Goal: Transaction & Acquisition: Book appointment/travel/reservation

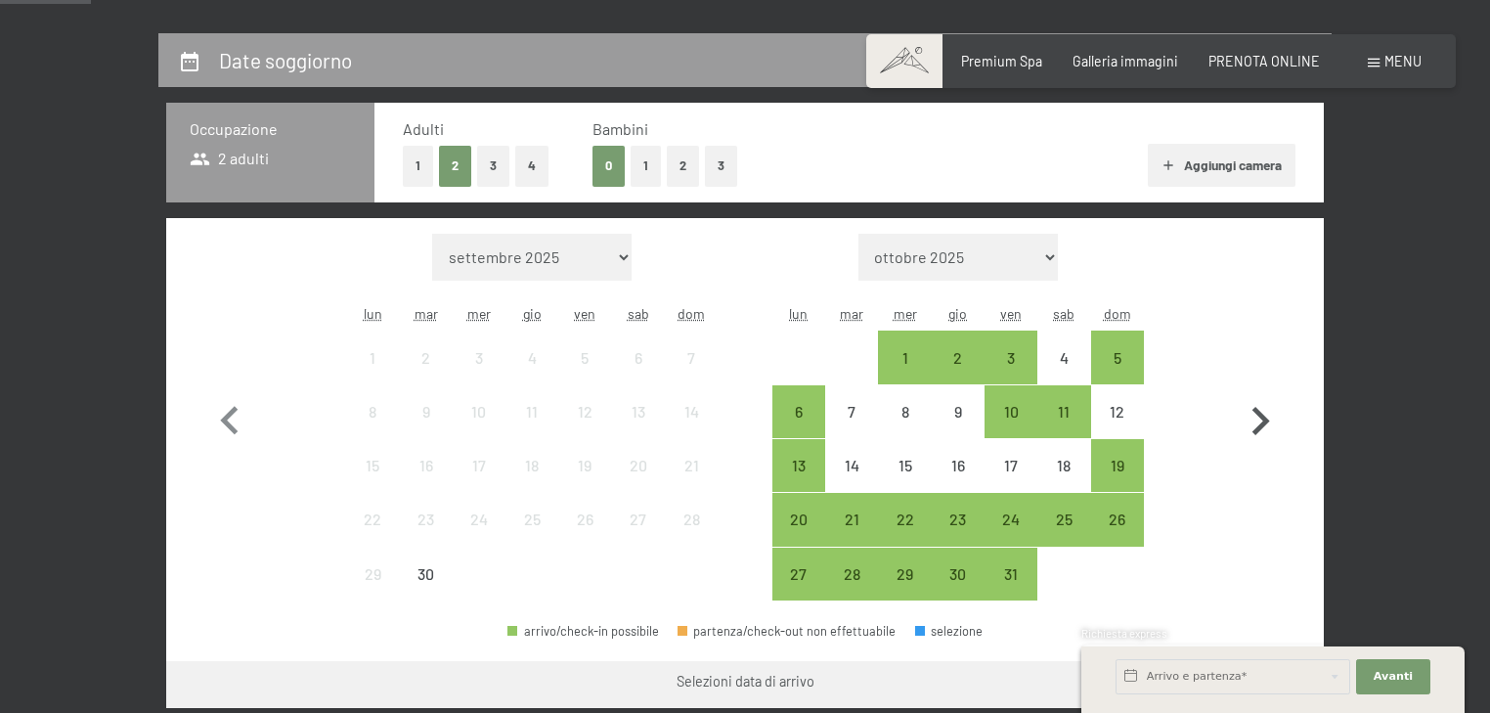
click at [1253, 410] on icon "button" at bounding box center [1261, 421] width 18 height 28
select select "2025-10-01"
select select "2025-11-01"
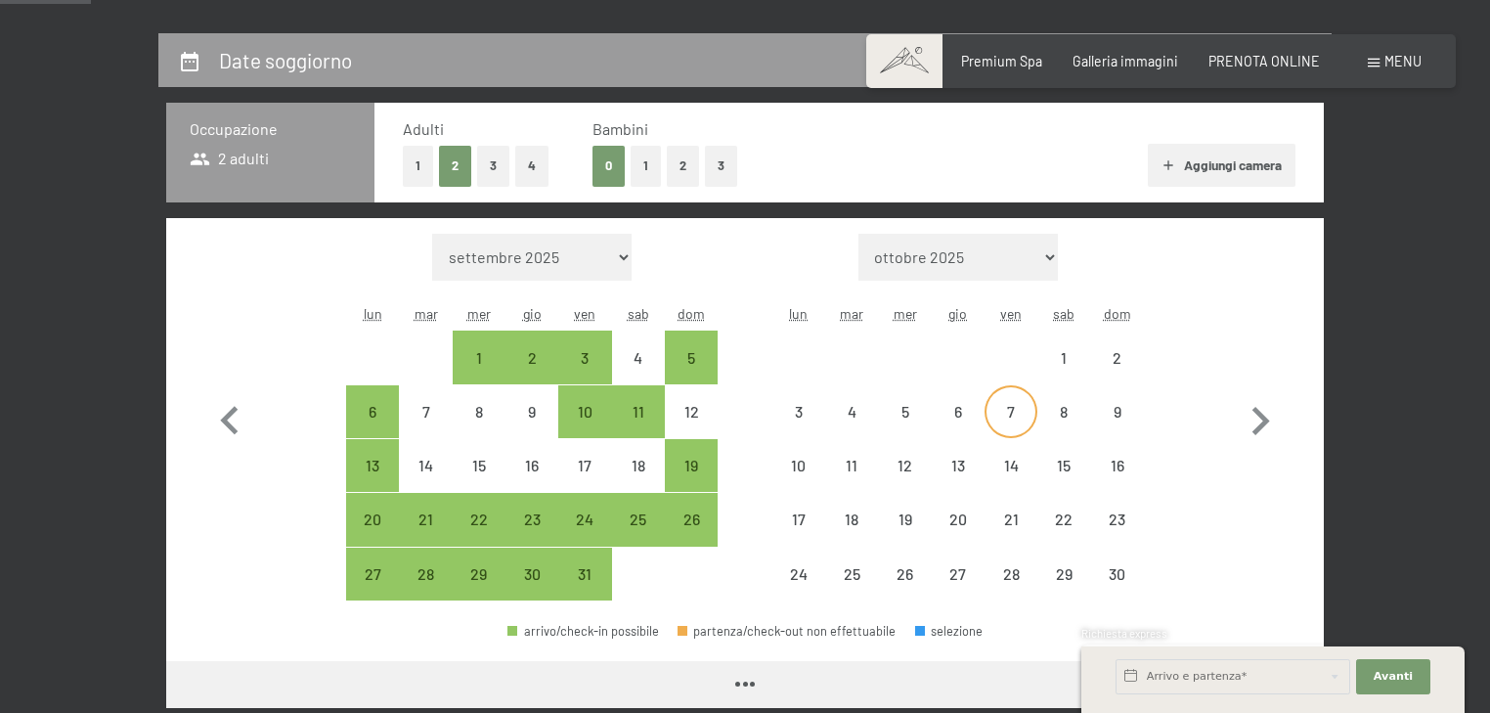
select select "2025-10-01"
select select "2025-11-01"
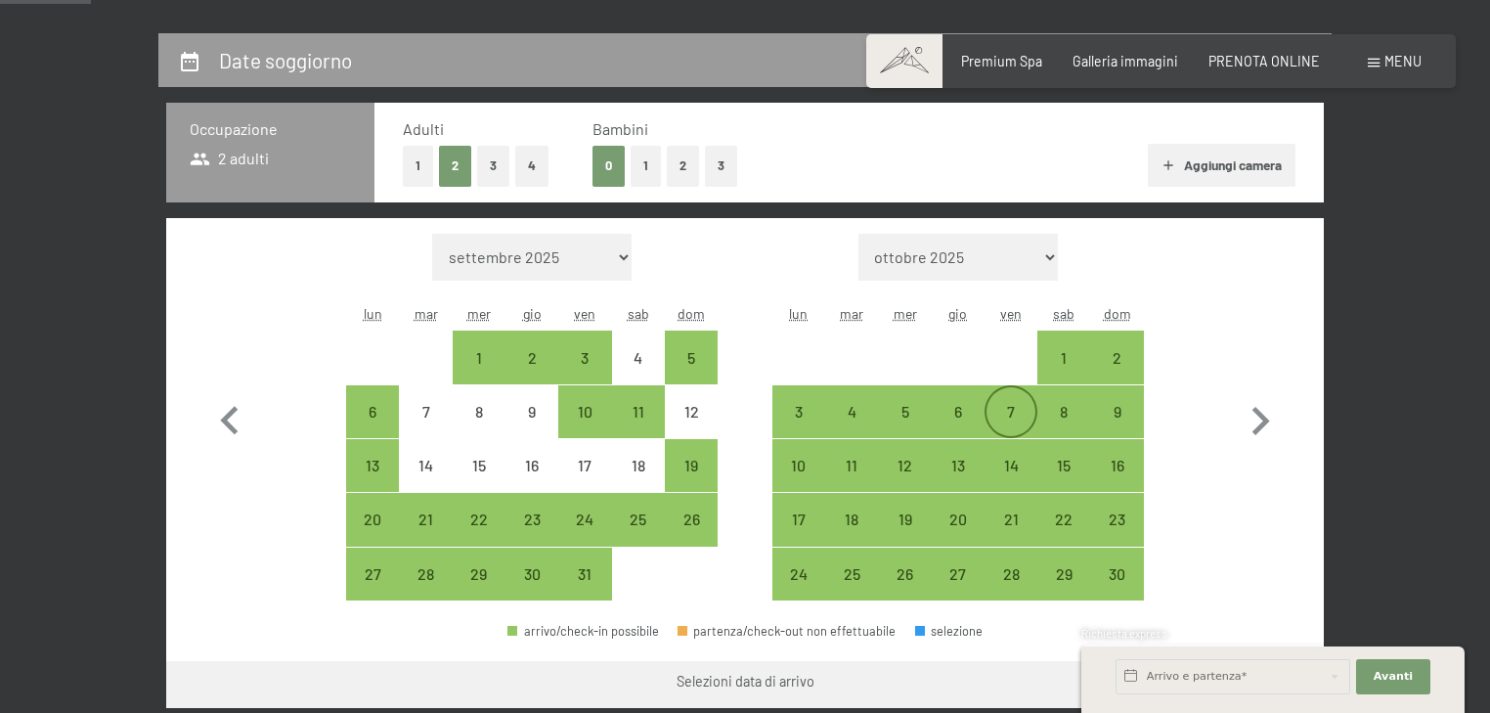
click at [994, 414] on div "7" at bounding box center [1010, 428] width 49 height 49
select select "2025-10-01"
select select "2025-11-01"
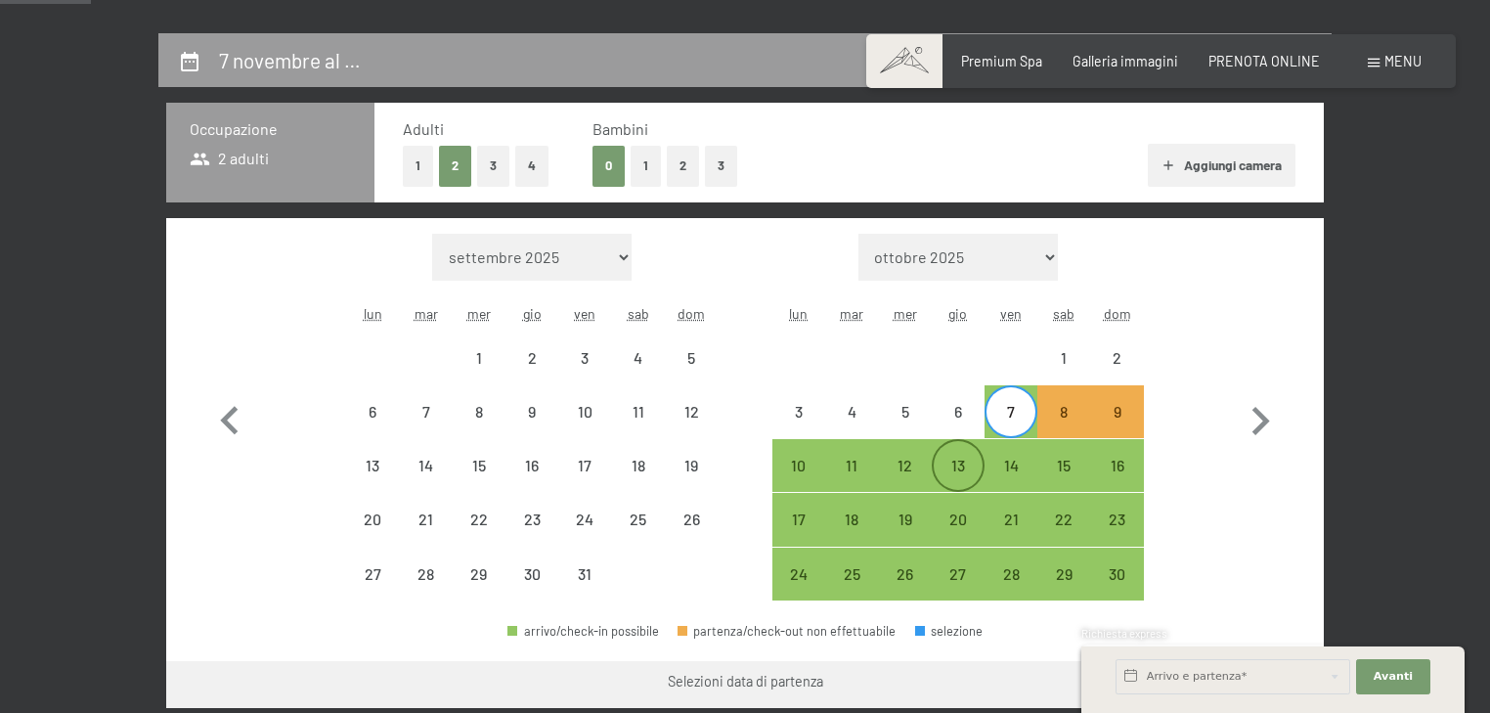
click at [970, 469] on div "13" at bounding box center [957, 481] width 49 height 49
select select "2025-10-01"
select select "2025-11-01"
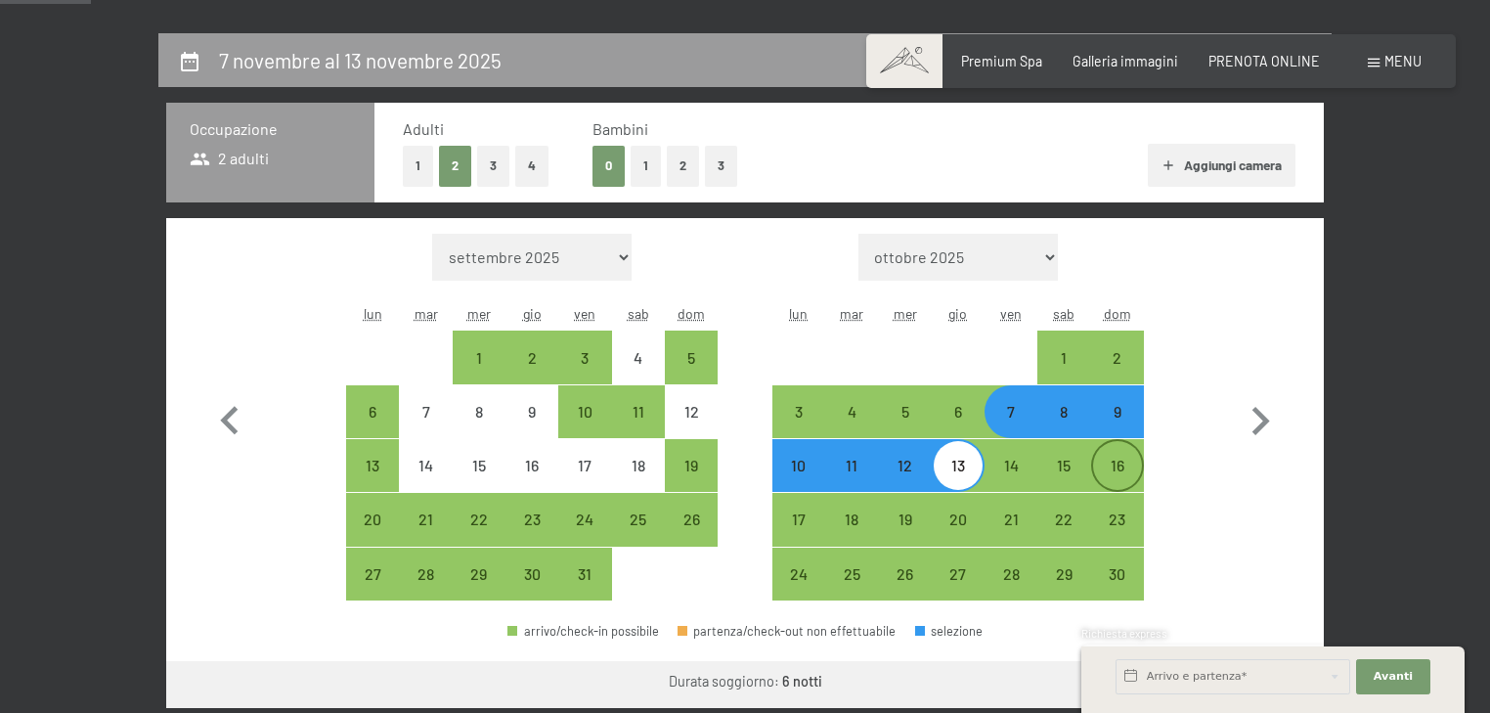
click at [1102, 472] on div "16" at bounding box center [1117, 481] width 49 height 49
select select "2025-10-01"
select select "2025-11-01"
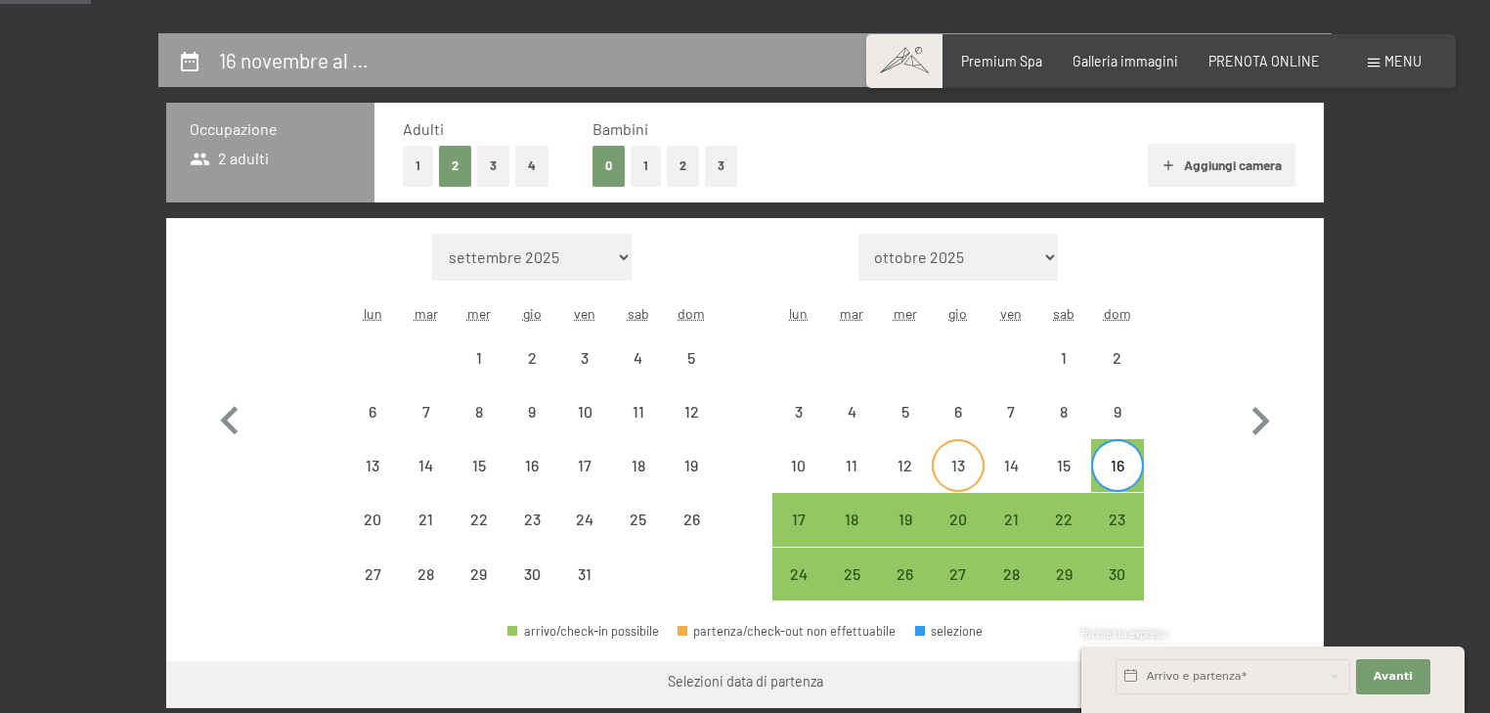
click at [957, 469] on div "13" at bounding box center [957, 481] width 49 height 49
select select "2025-10-01"
select select "2025-11-01"
click at [1131, 457] on div "16" at bounding box center [1117, 481] width 49 height 49
select select "2025-10-01"
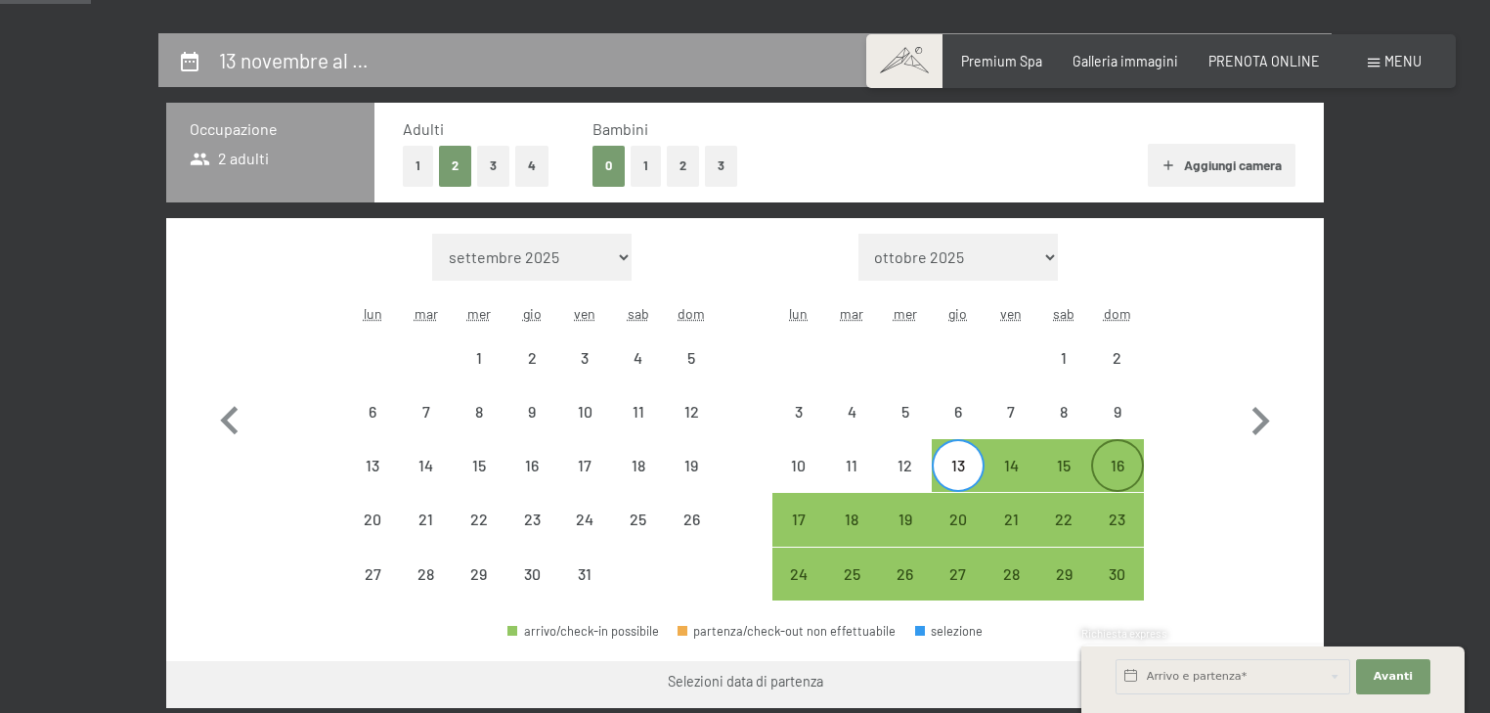
select select "2025-11-01"
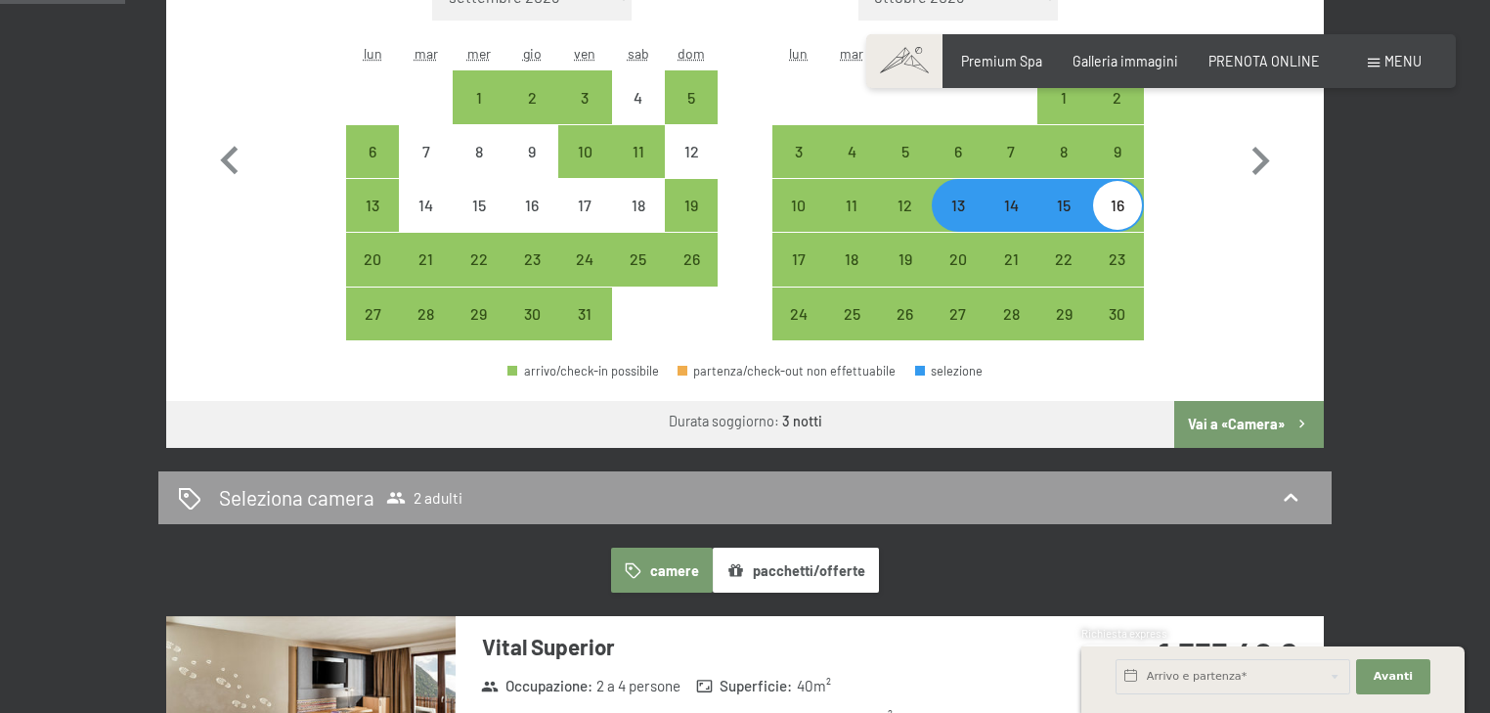
click at [1239, 426] on button "Vai a «Camera»" at bounding box center [1249, 424] width 150 height 47
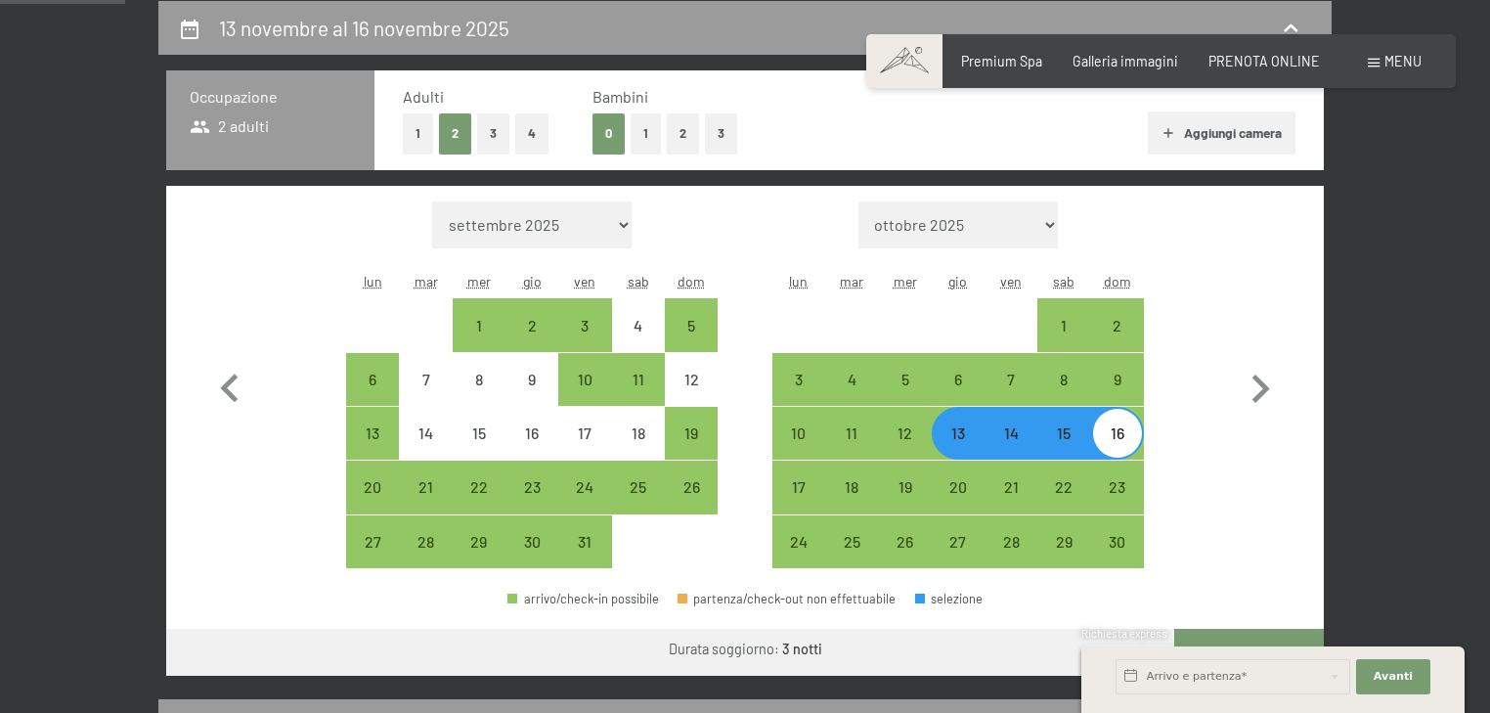
select select "2025-10-01"
select select "2025-11-01"
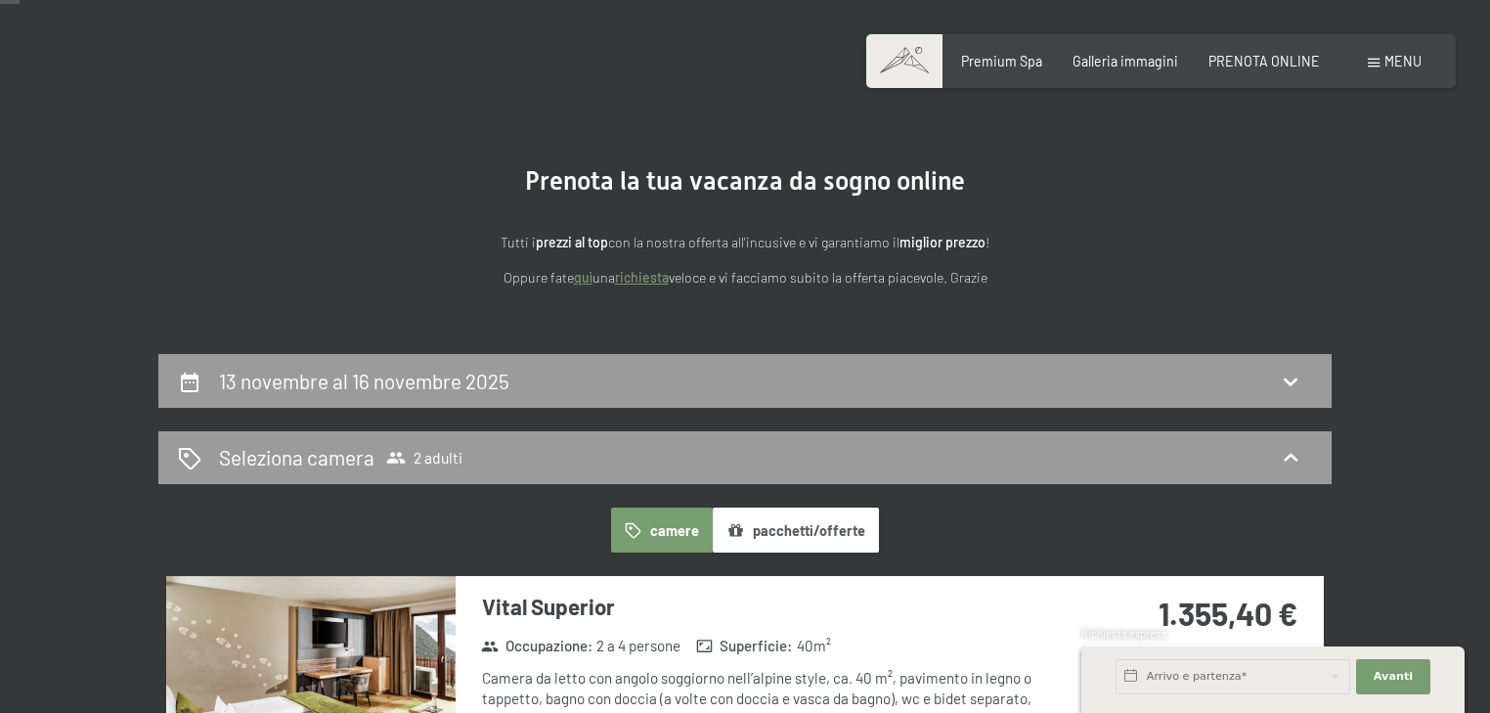
scroll to position [0, 0]
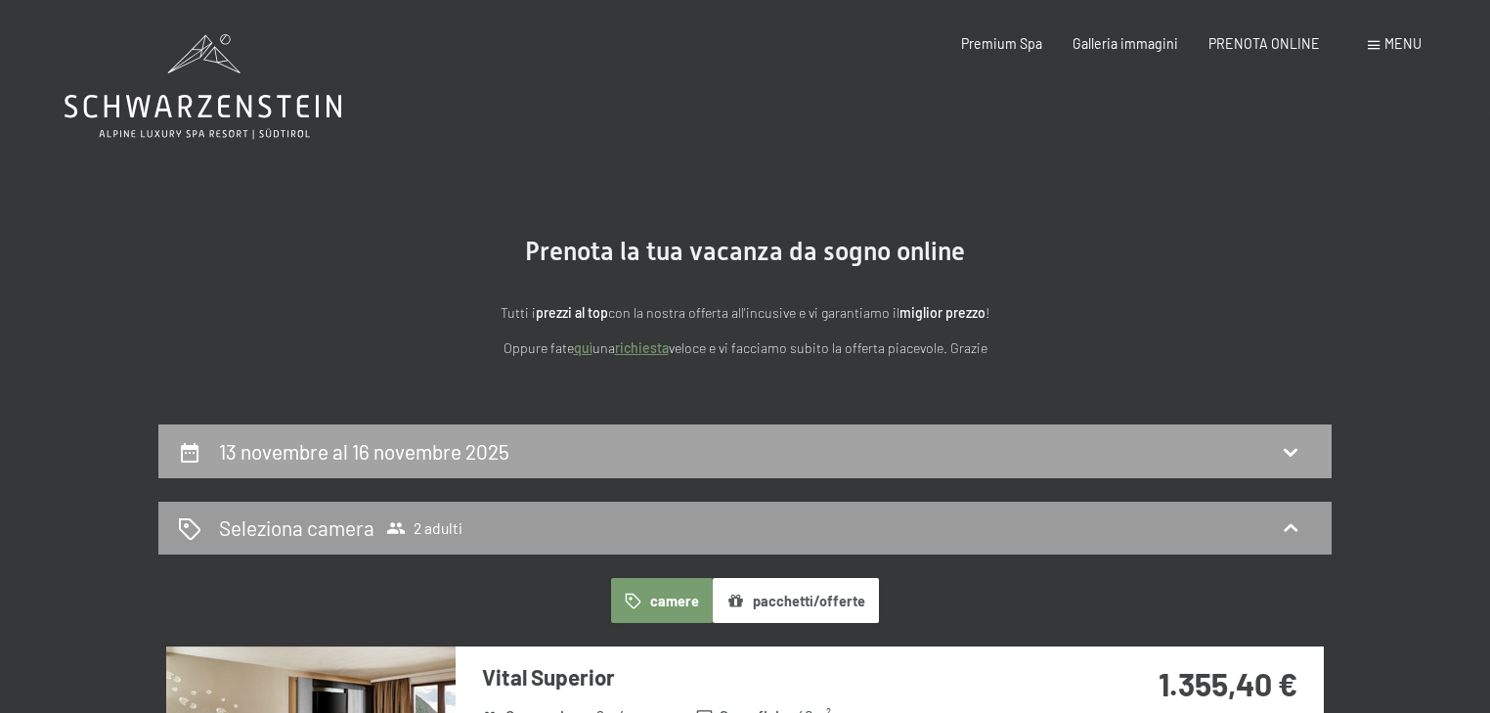
click at [848, 476] on div "13 novembre al 16 novembre 2025" at bounding box center [744, 451] width 1173 height 54
select select "2025-10-01"
select select "2025-11-01"
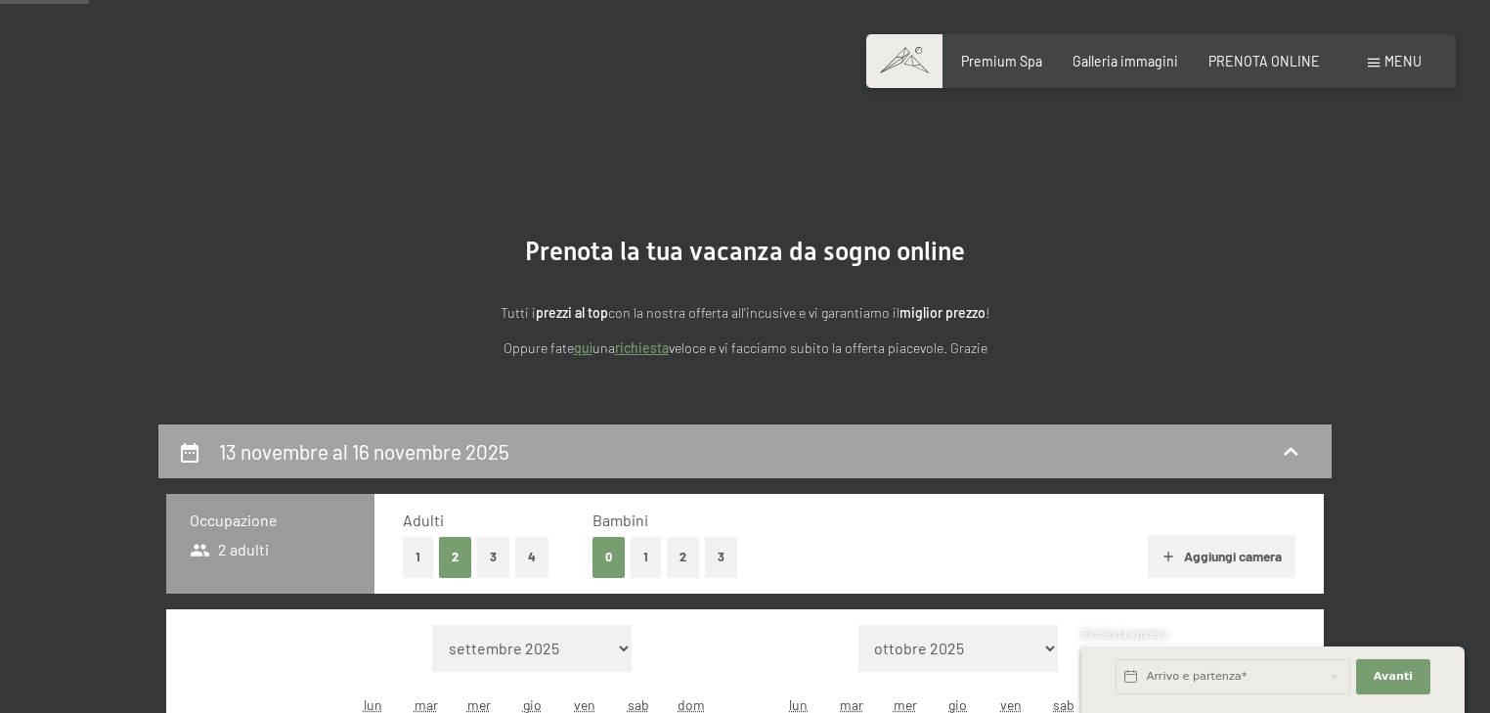
scroll to position [423, 0]
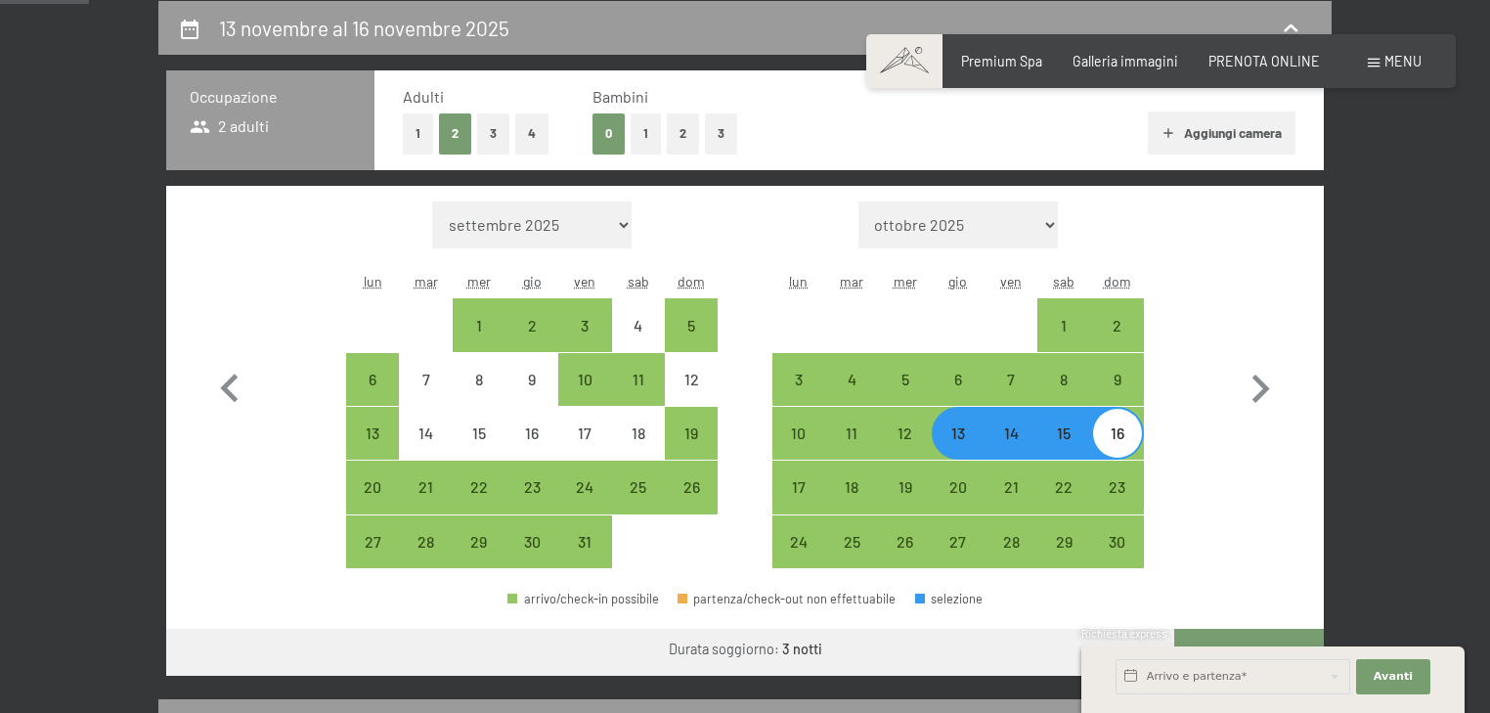
click at [982, 434] on div "13" at bounding box center [957, 433] width 53 height 53
select select "2025-10-01"
select select "2025-11-01"
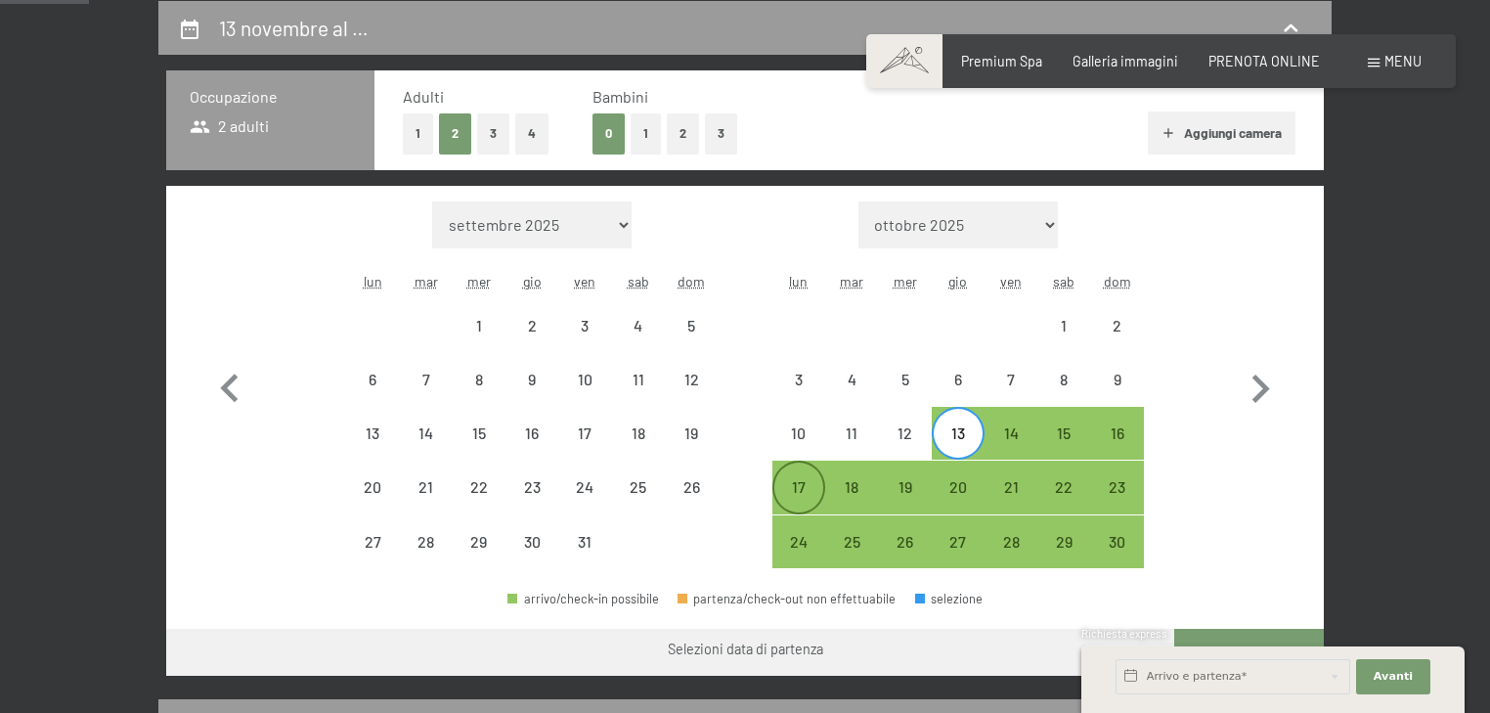
click at [816, 504] on div "17" at bounding box center [798, 503] width 49 height 49
select select "2025-10-01"
select select "2025-11-01"
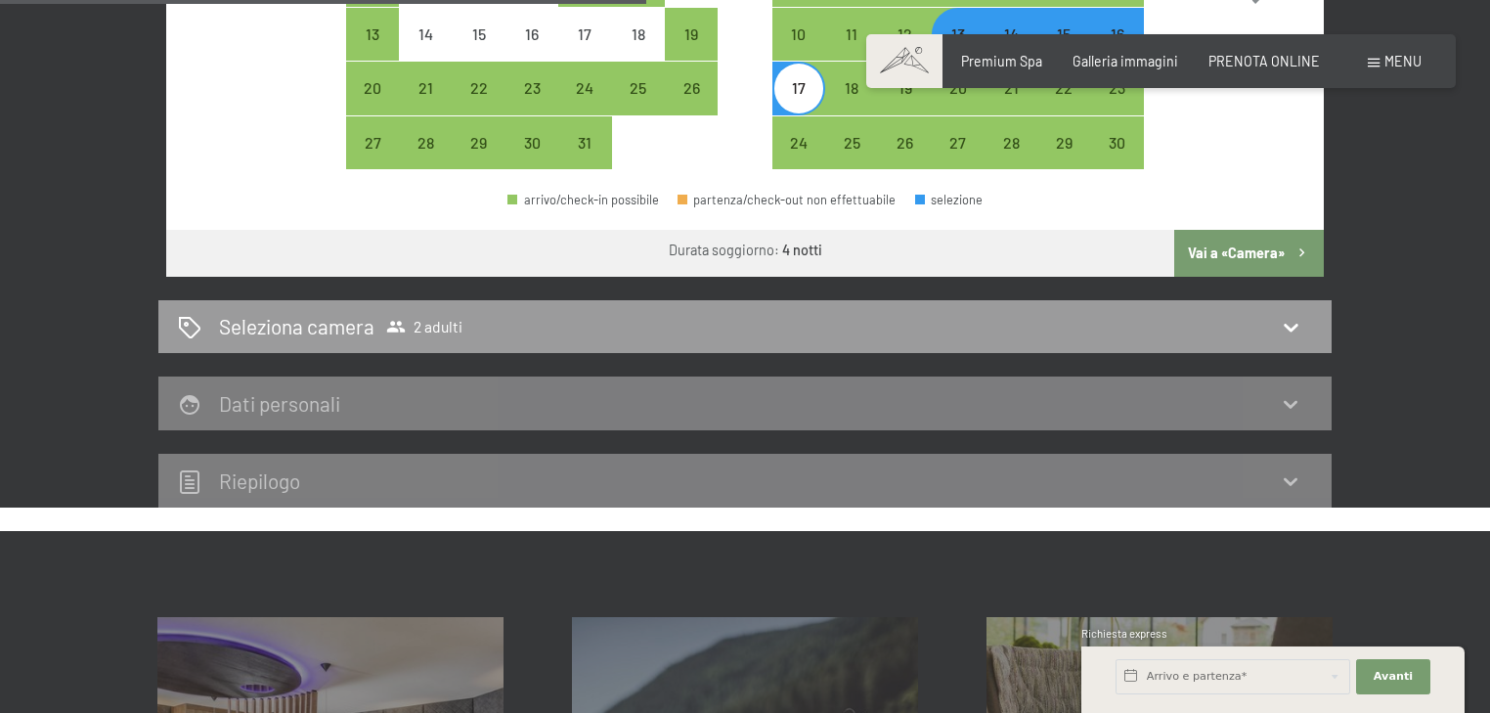
scroll to position [814, 0]
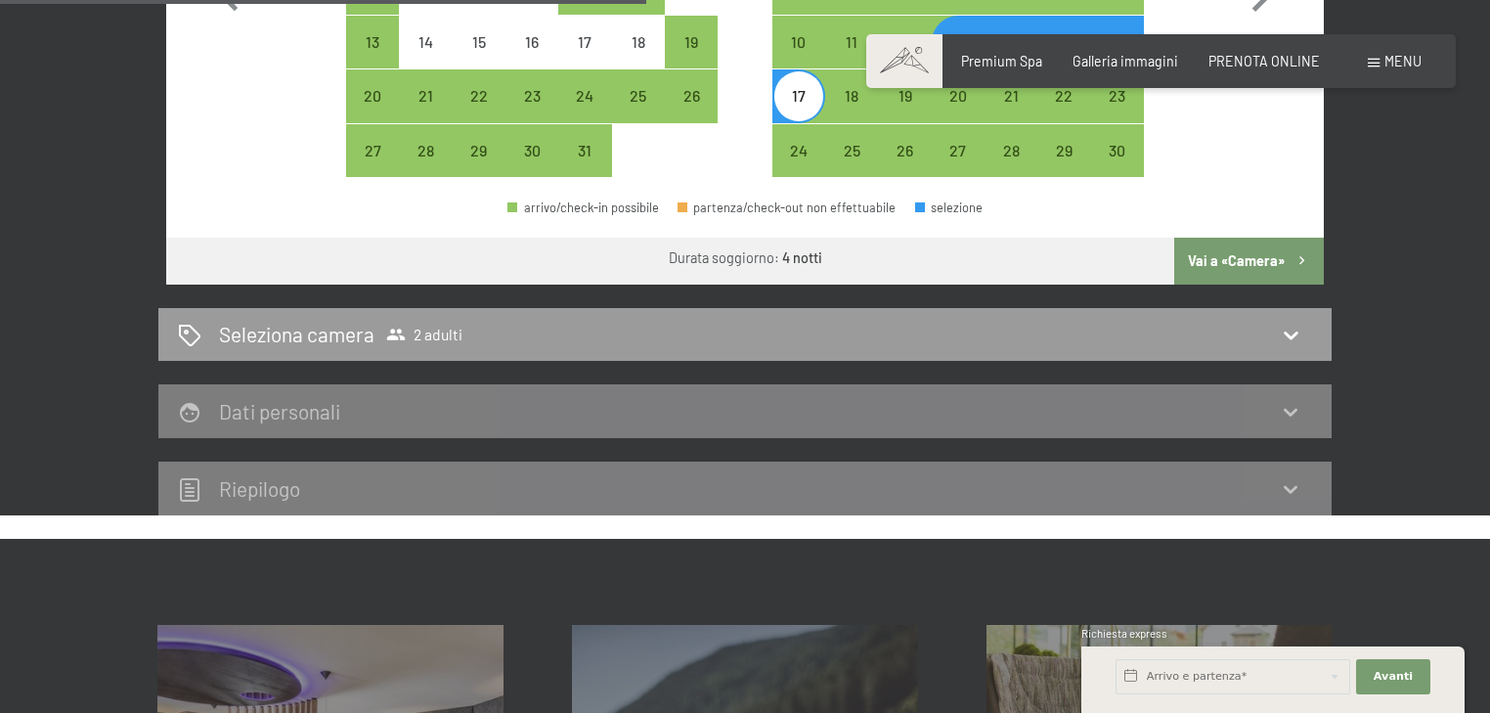
click at [1195, 270] on button "Vai a «Camera»" at bounding box center [1249, 261] width 150 height 47
select select "2025-10-01"
select select "2025-11-01"
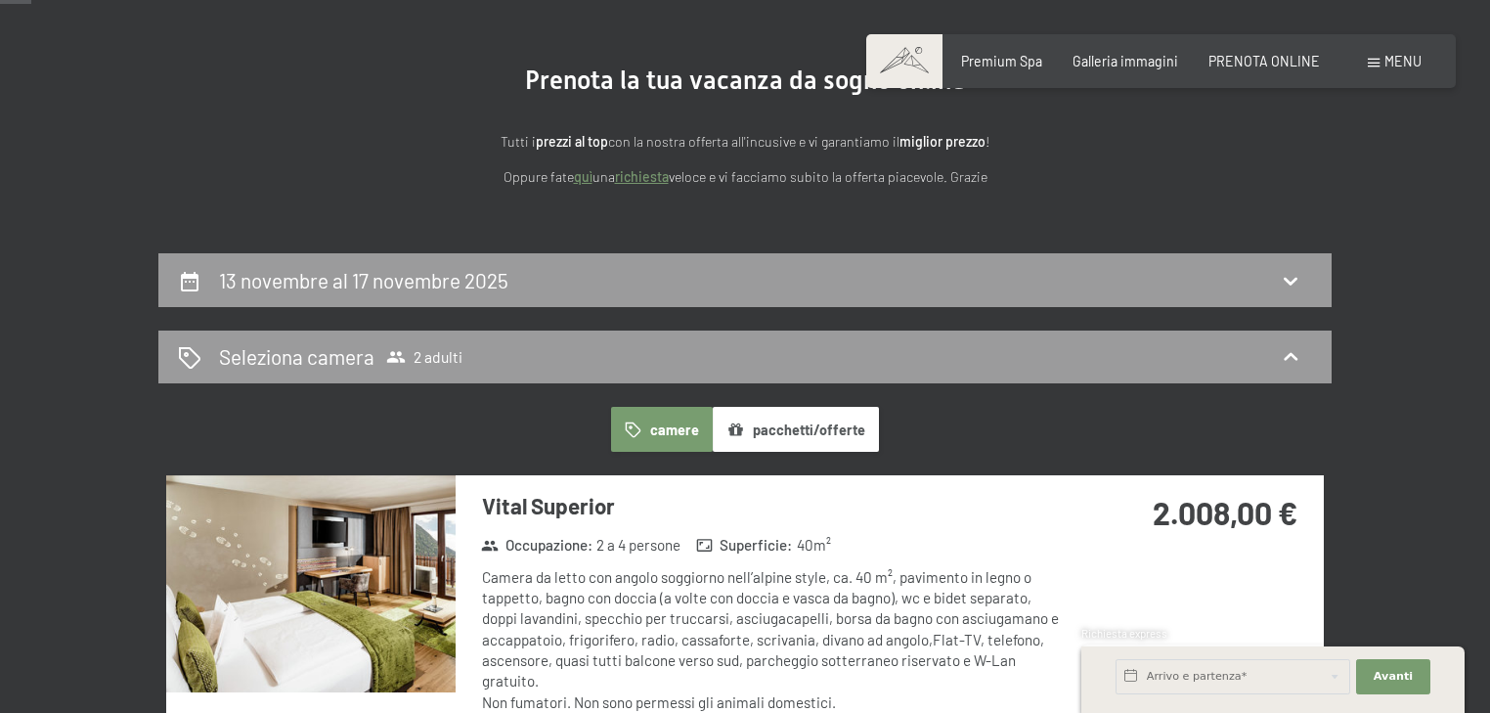
scroll to position [0, 0]
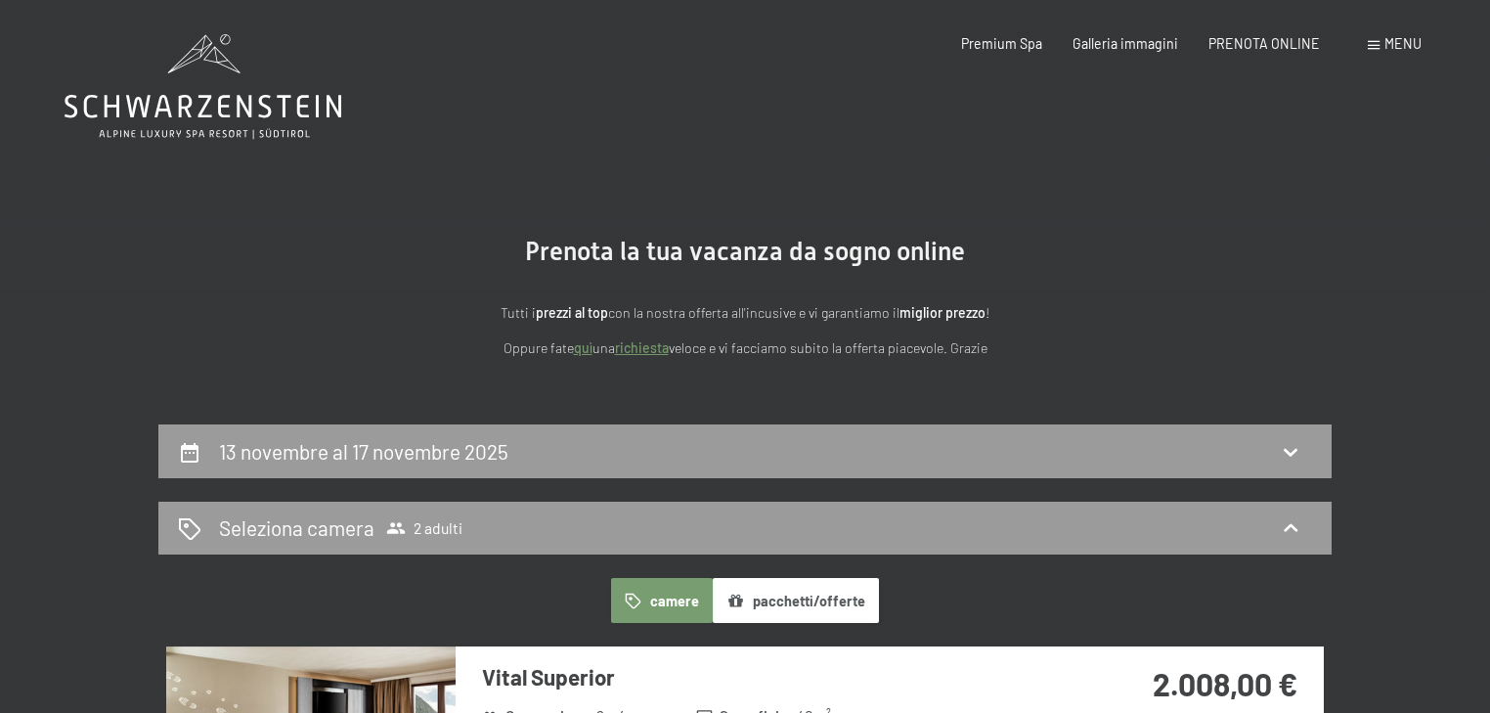
click at [884, 451] on div "13 novembre al 17 novembre 2025" at bounding box center [745, 451] width 1134 height 28
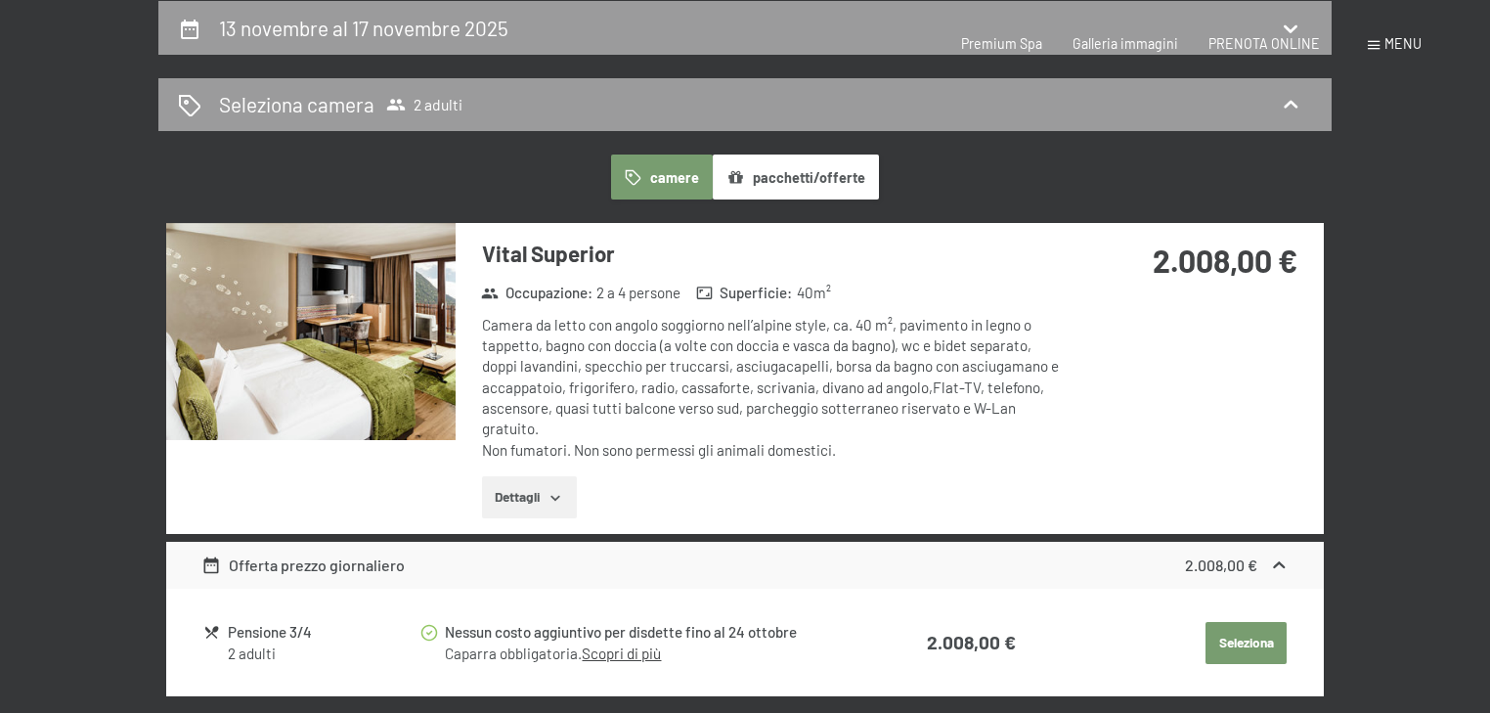
select select "2025-10-01"
select select "2025-11-01"
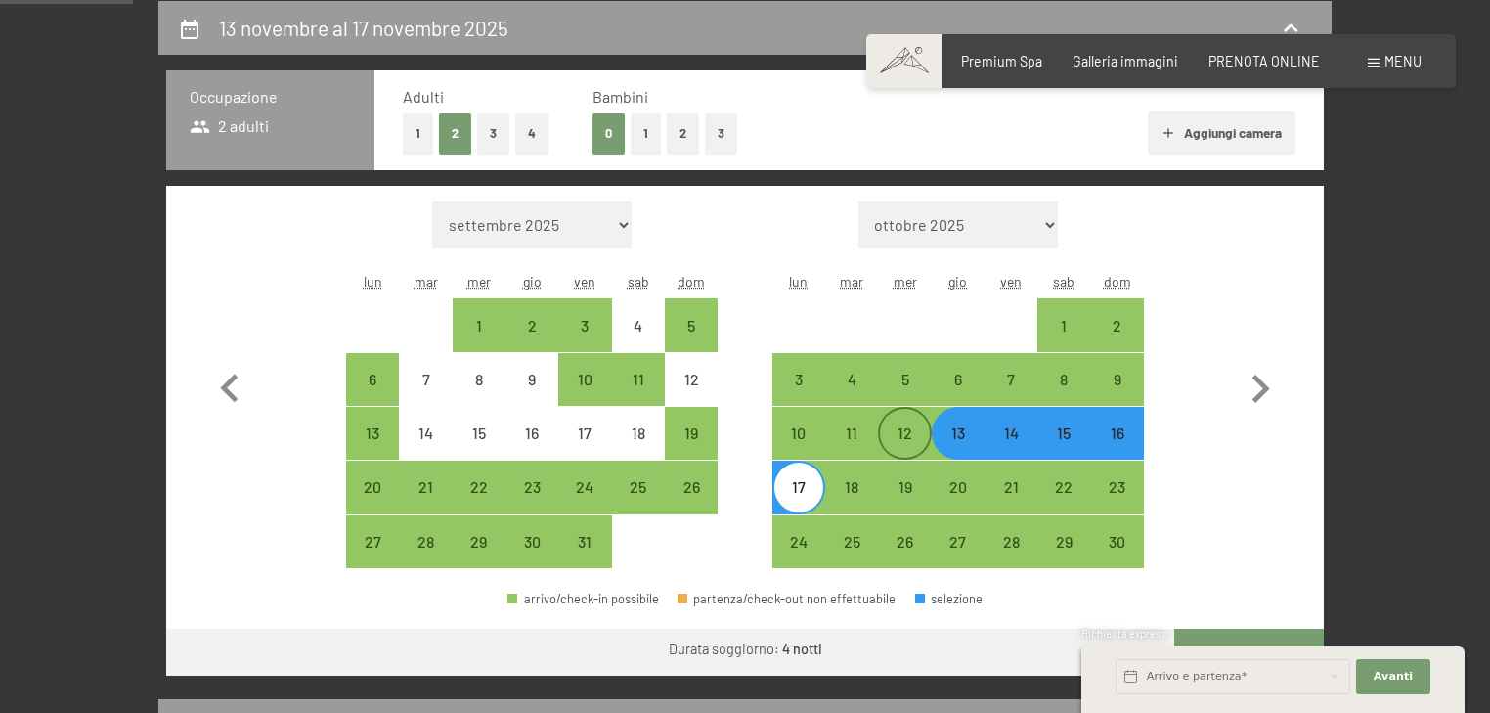
click at [900, 438] on div "12" at bounding box center [904, 449] width 49 height 49
select select "2025-10-01"
select select "2025-11-01"
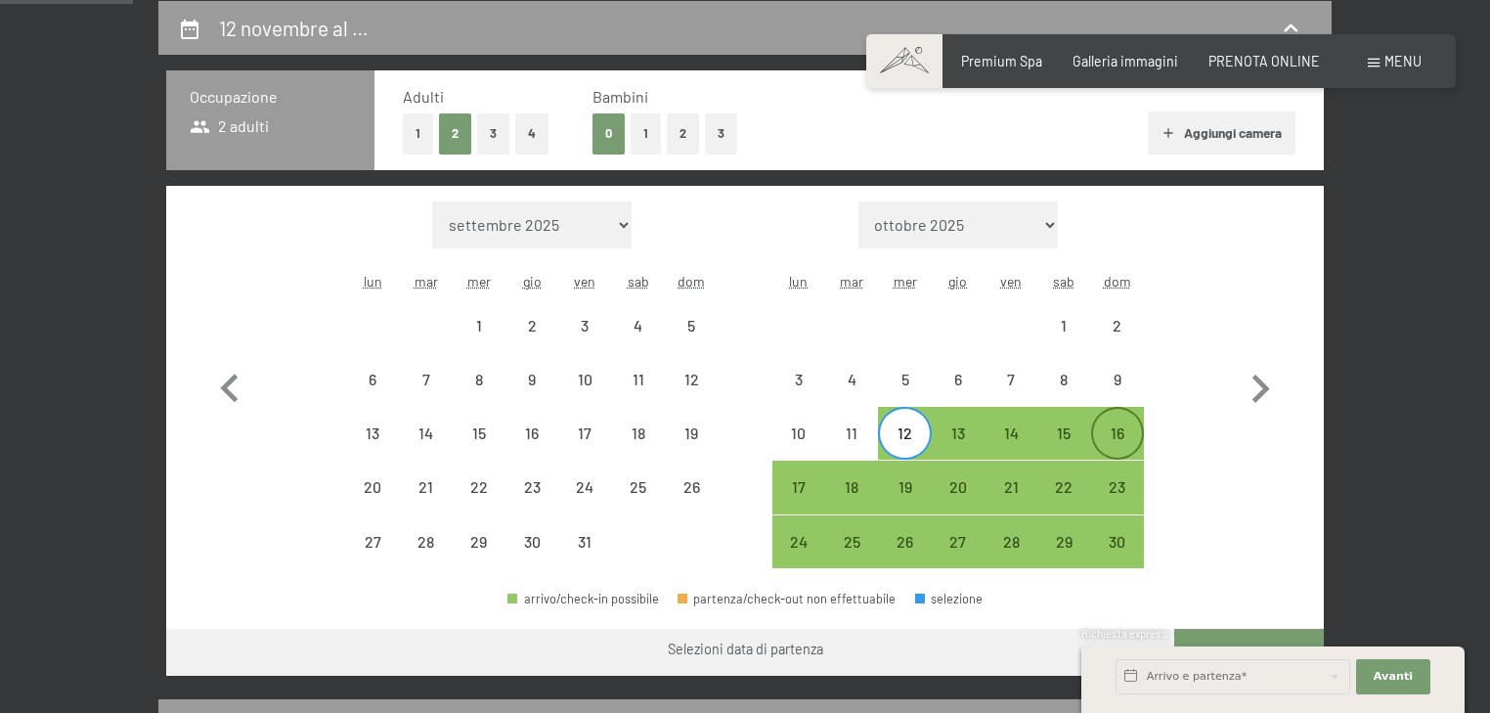
click at [1114, 433] on div "16" at bounding box center [1117, 449] width 49 height 49
select select "2025-10-01"
select select "2025-11-01"
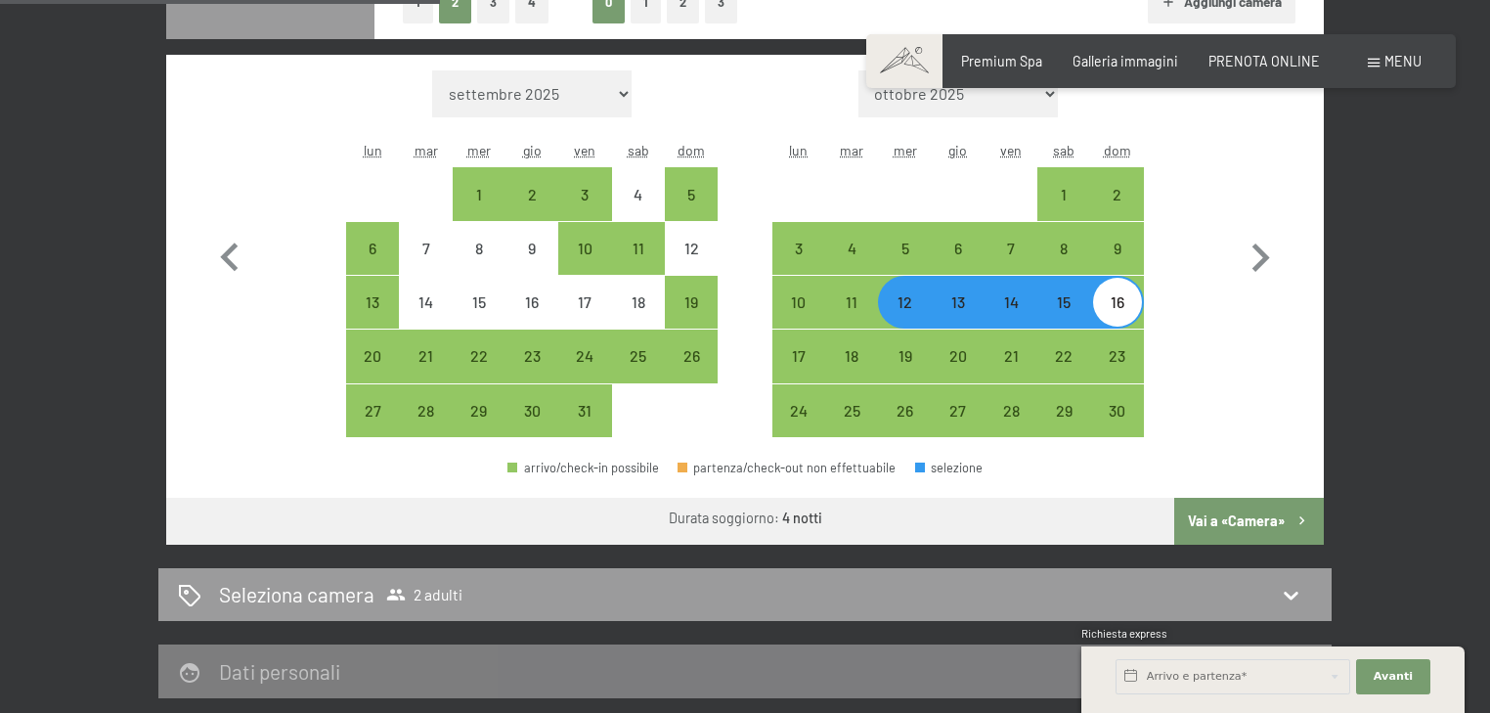
click at [1220, 524] on button "Vai a «Camera»" at bounding box center [1249, 521] width 150 height 47
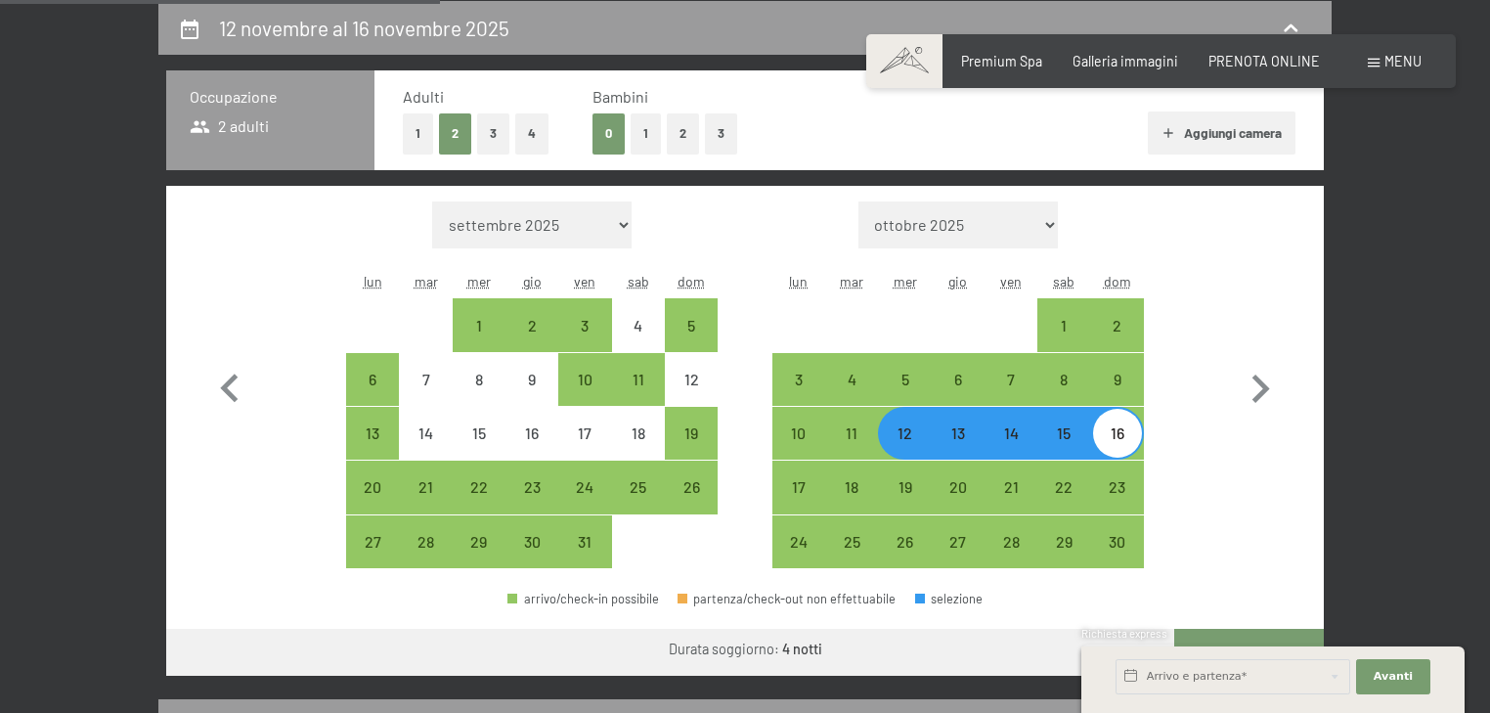
select select "2025-10-01"
select select "2025-11-01"
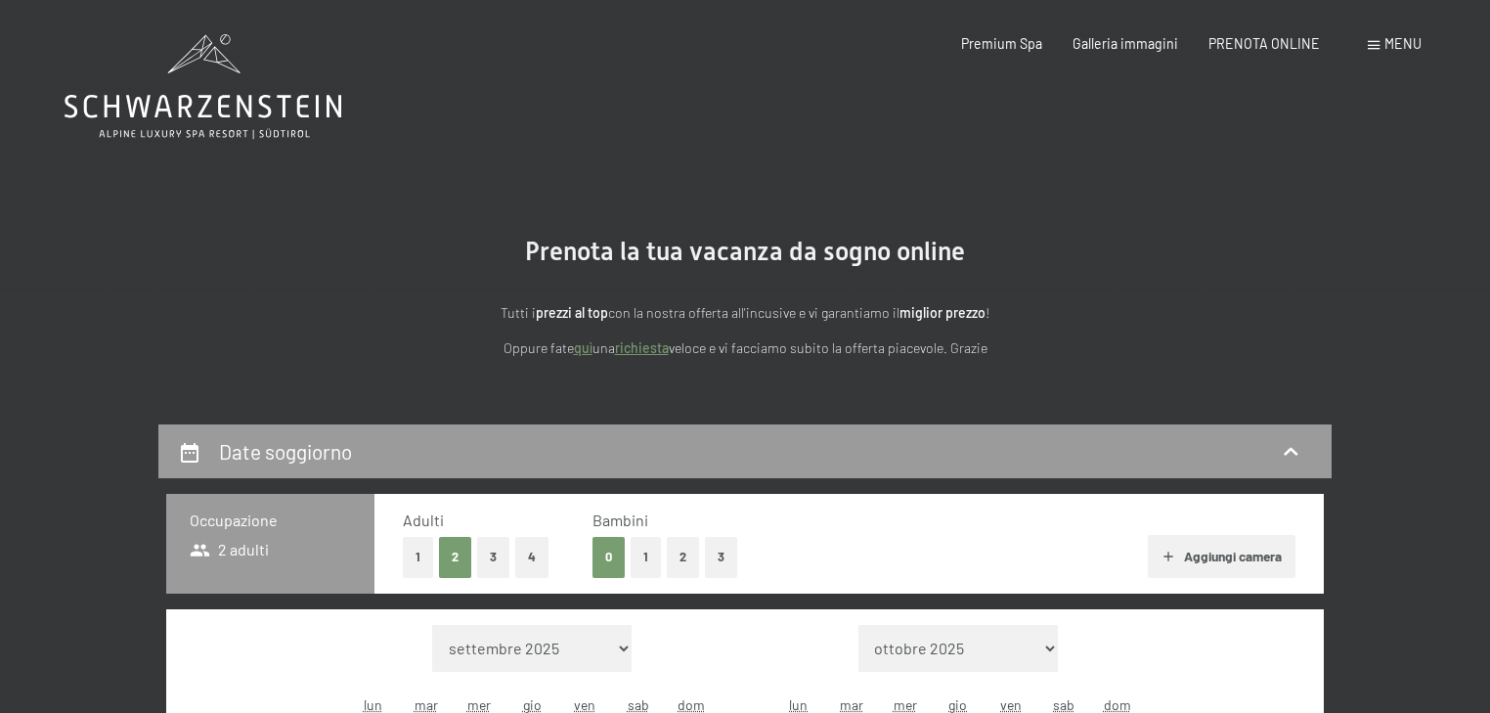
click at [192, 106] on icon at bounding box center [203, 86] width 277 height 105
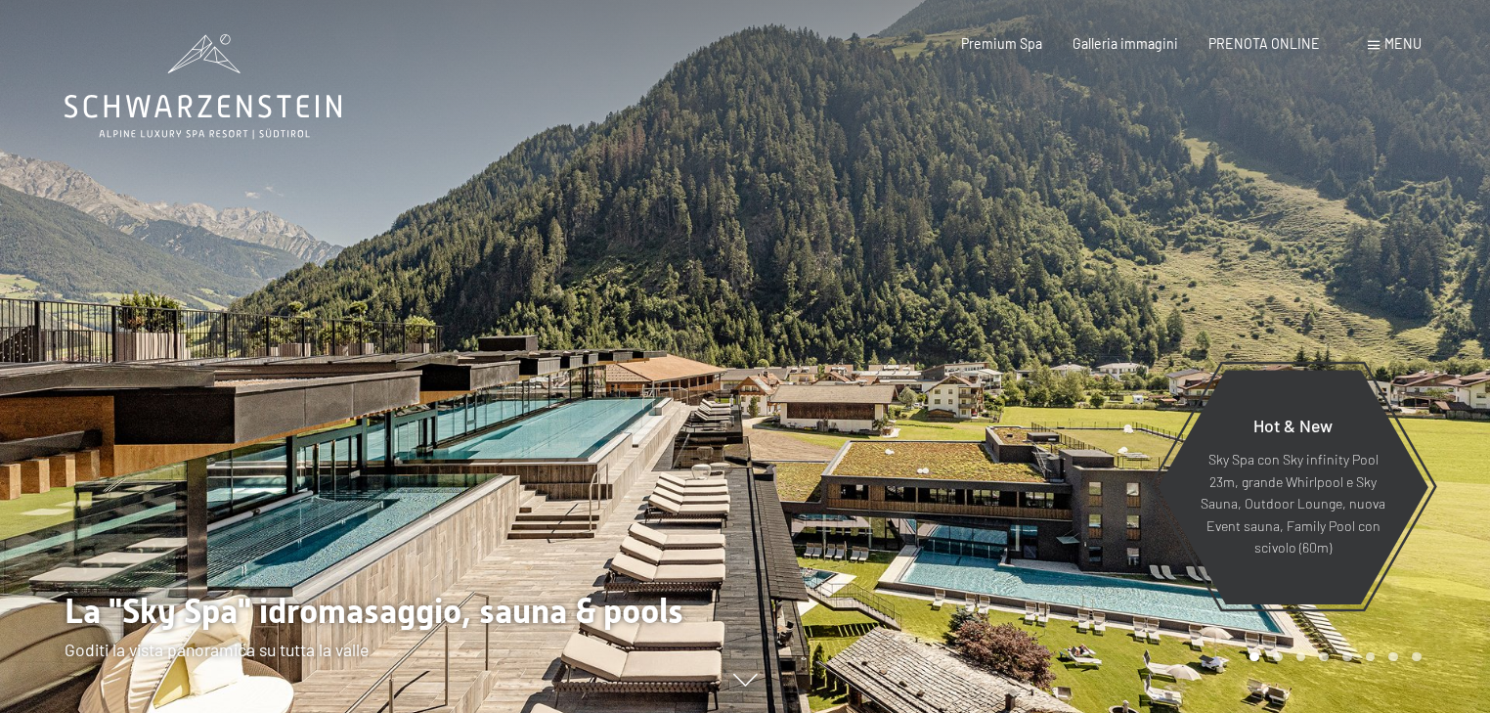
click at [1282, 42] on span "PRENOTA ONLINE" at bounding box center [1263, 43] width 111 height 17
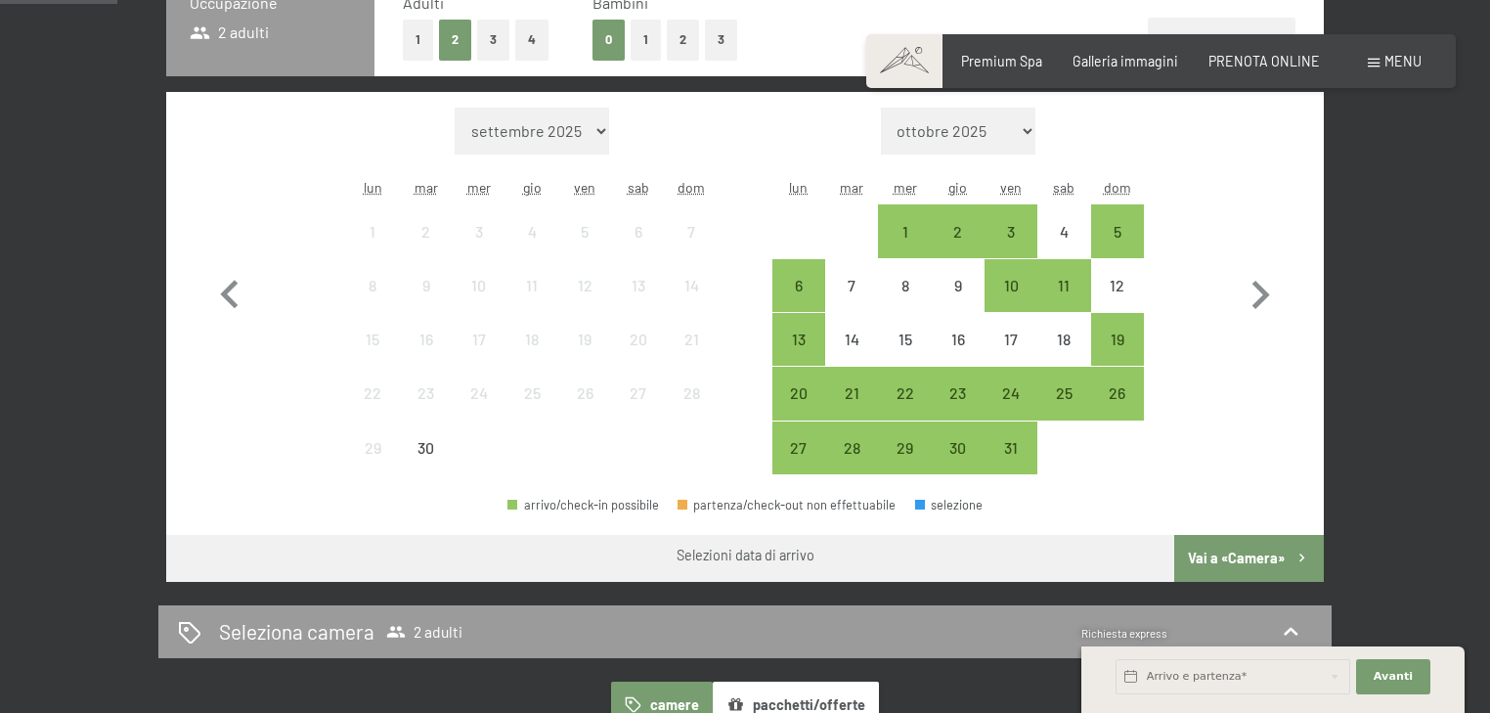
scroll to position [521, 0]
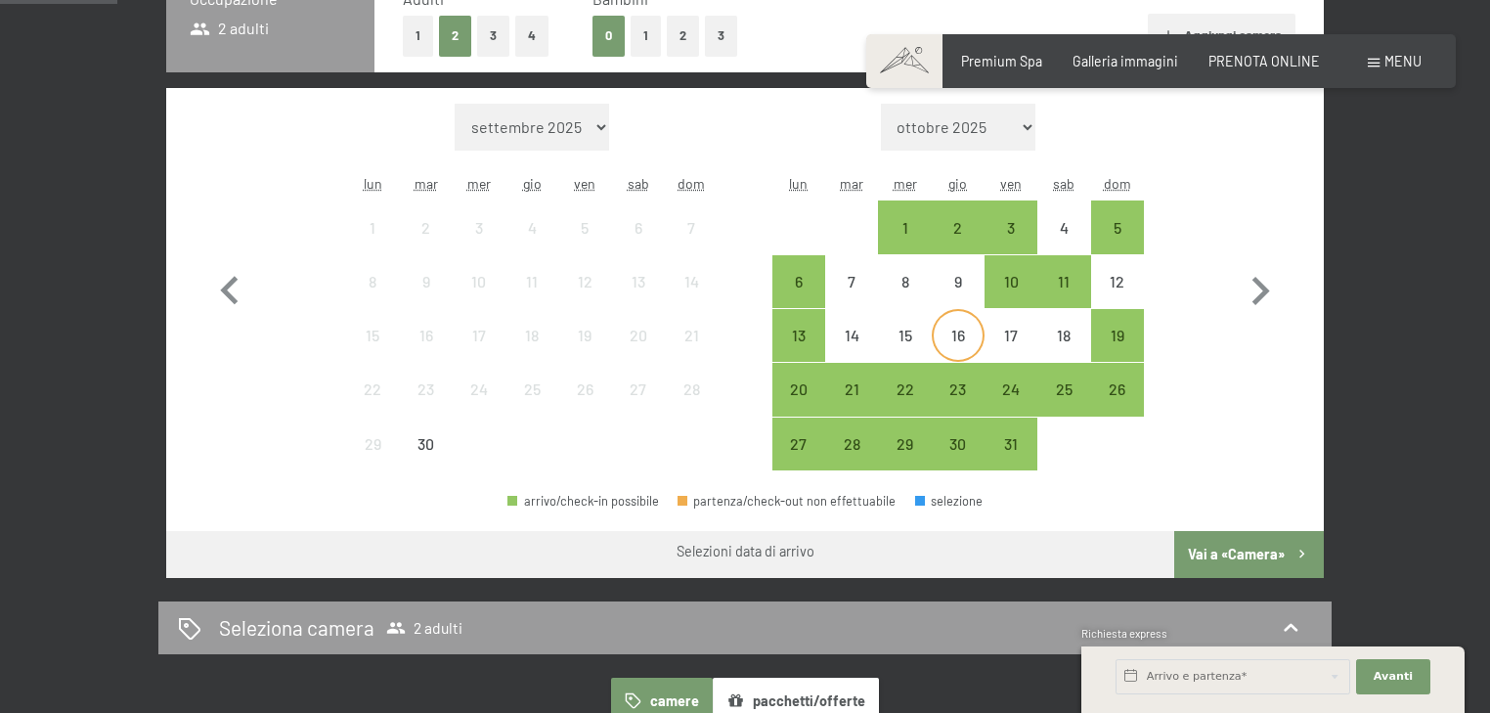
click at [952, 340] on div "16" at bounding box center [957, 351] width 49 height 49
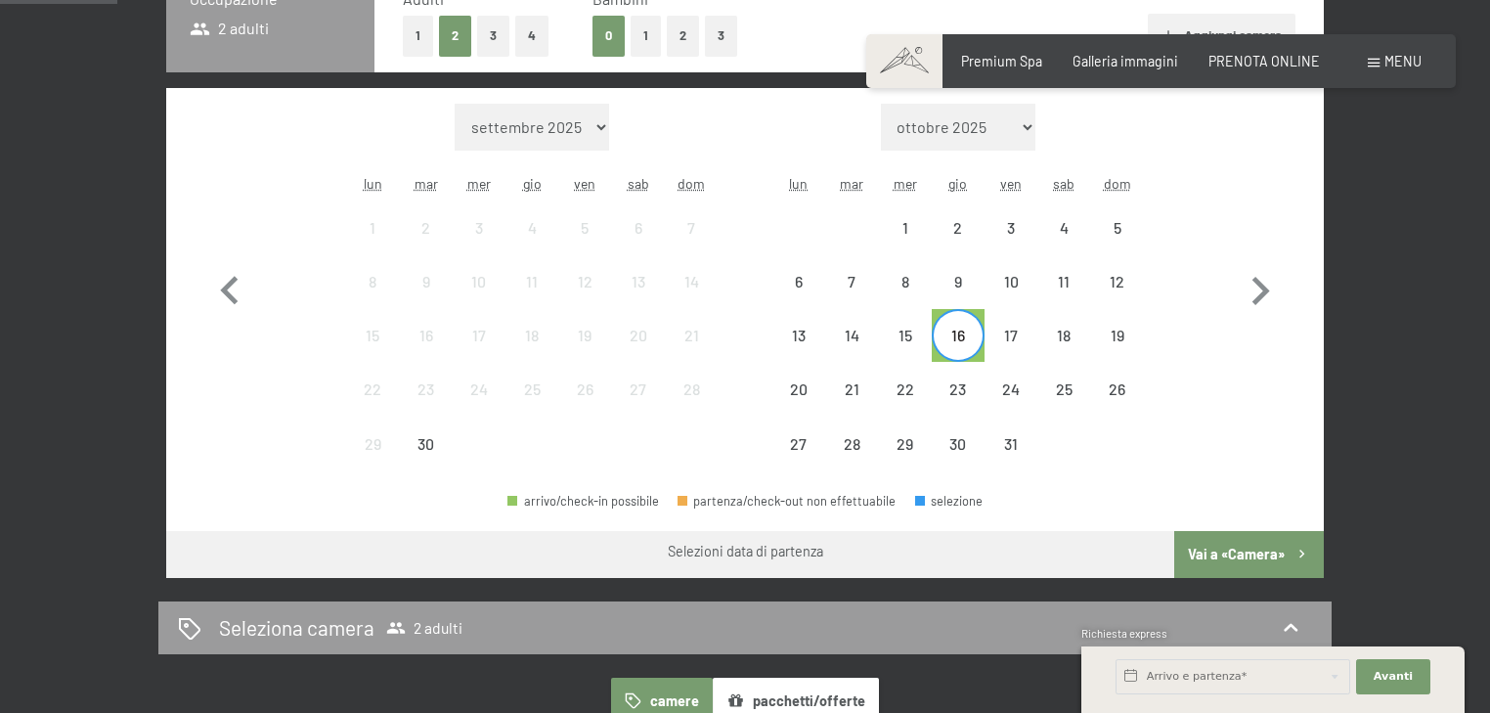
click at [1148, 337] on div "Mese/anno settembre 2025 ottobre 2025 novembre 2025 dicembre 2025 gennaio 2026 …" at bounding box center [745, 288] width 1088 height 368
click at [1120, 344] on div "19" at bounding box center [1117, 351] width 49 height 49
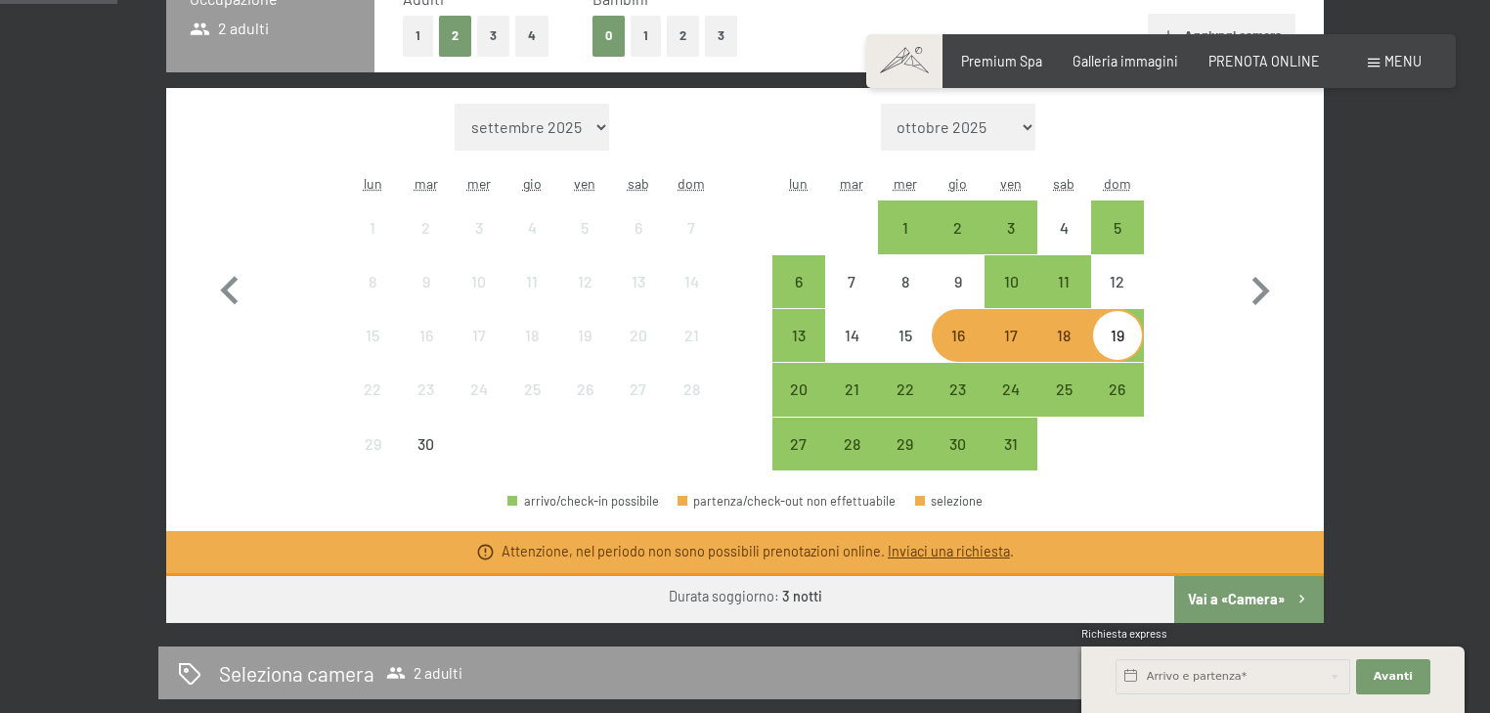
click at [1120, 344] on div "19" at bounding box center [1117, 351] width 49 height 49
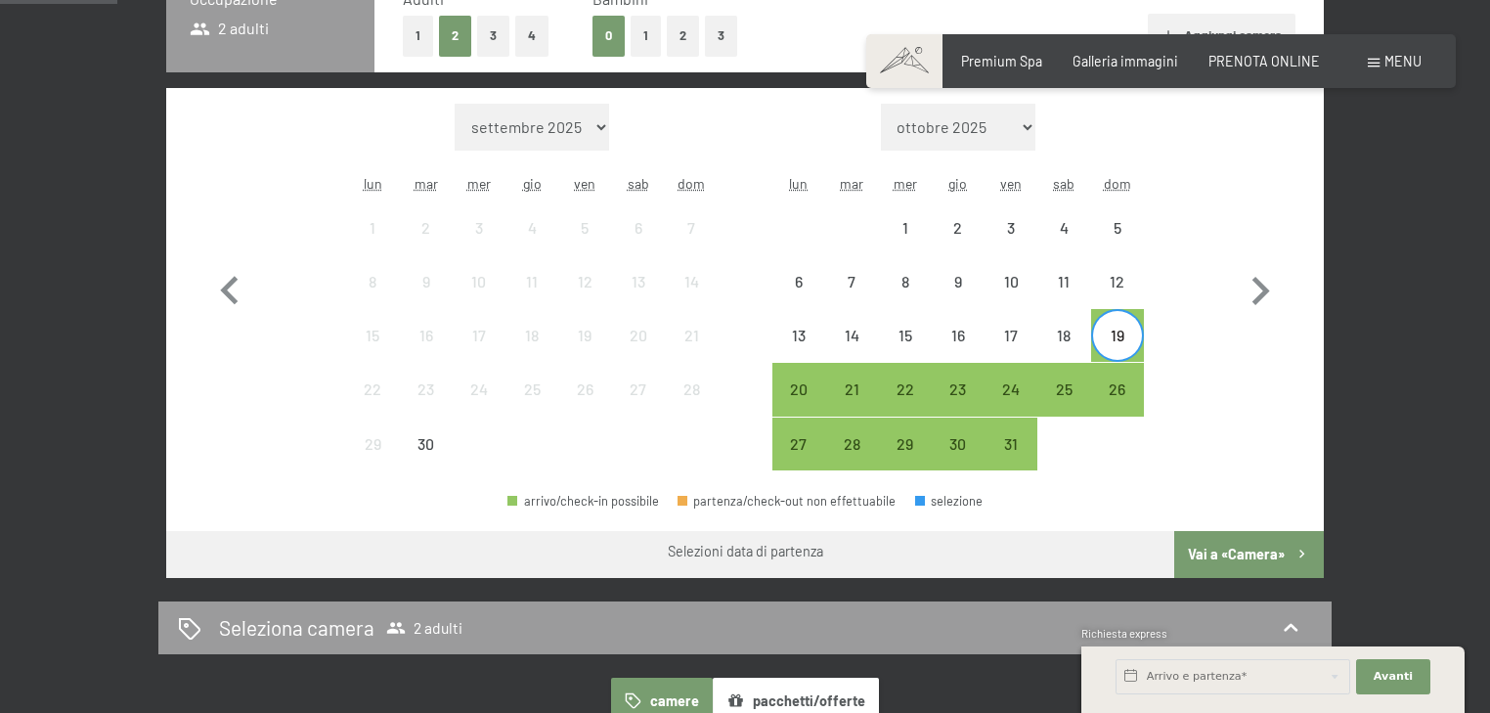
click at [1174, 422] on div "Mese/anno settembre 2025 ottobre 2025 novembre 2025 dicembre 2025 gennaio 2026 …" at bounding box center [745, 288] width 1088 height 368
click at [1127, 347] on div "19" at bounding box center [1117, 351] width 49 height 49
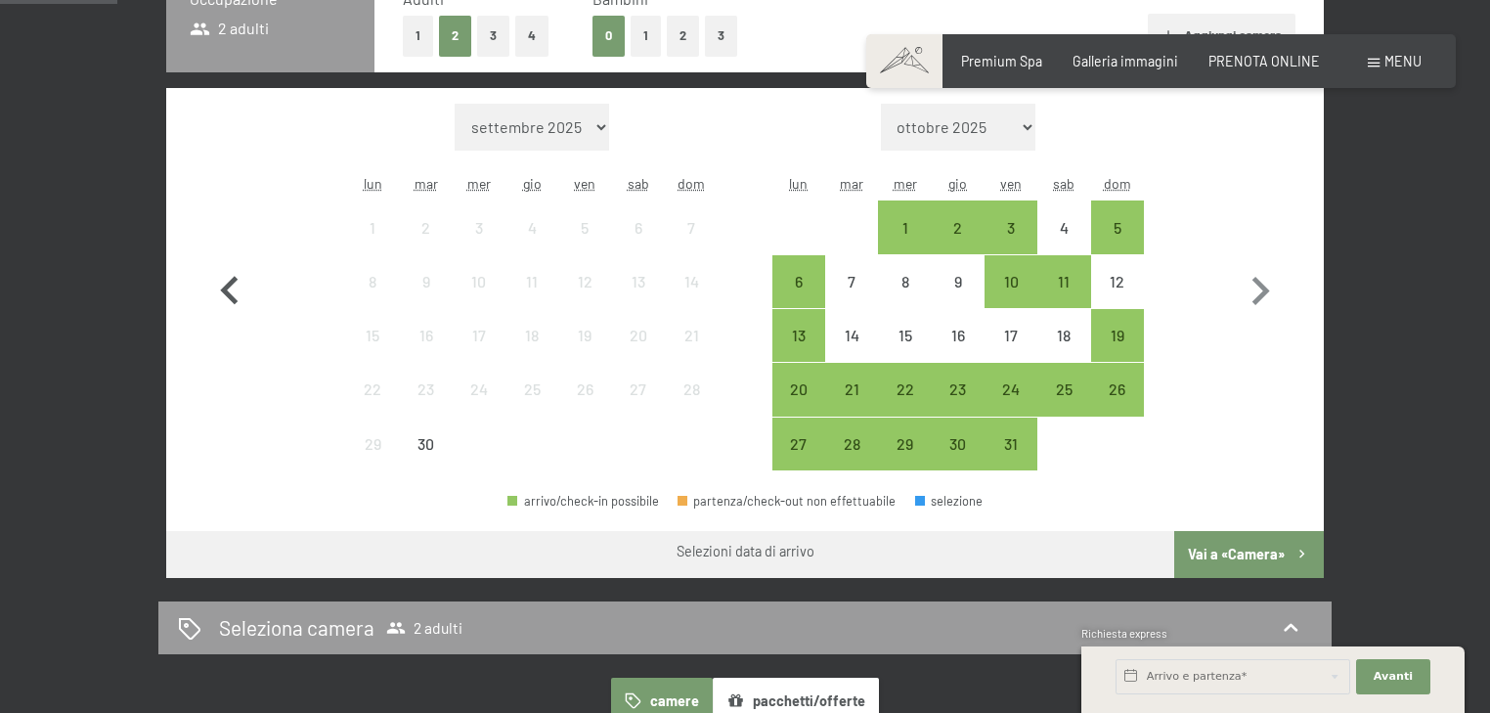
click at [217, 292] on icon "button" at bounding box center [229, 291] width 57 height 57
click at [235, 281] on icon "button" at bounding box center [229, 291] width 57 height 57
click at [231, 287] on icon "button" at bounding box center [229, 291] width 57 height 57
click at [891, 220] on div "1" at bounding box center [904, 244] width 49 height 49
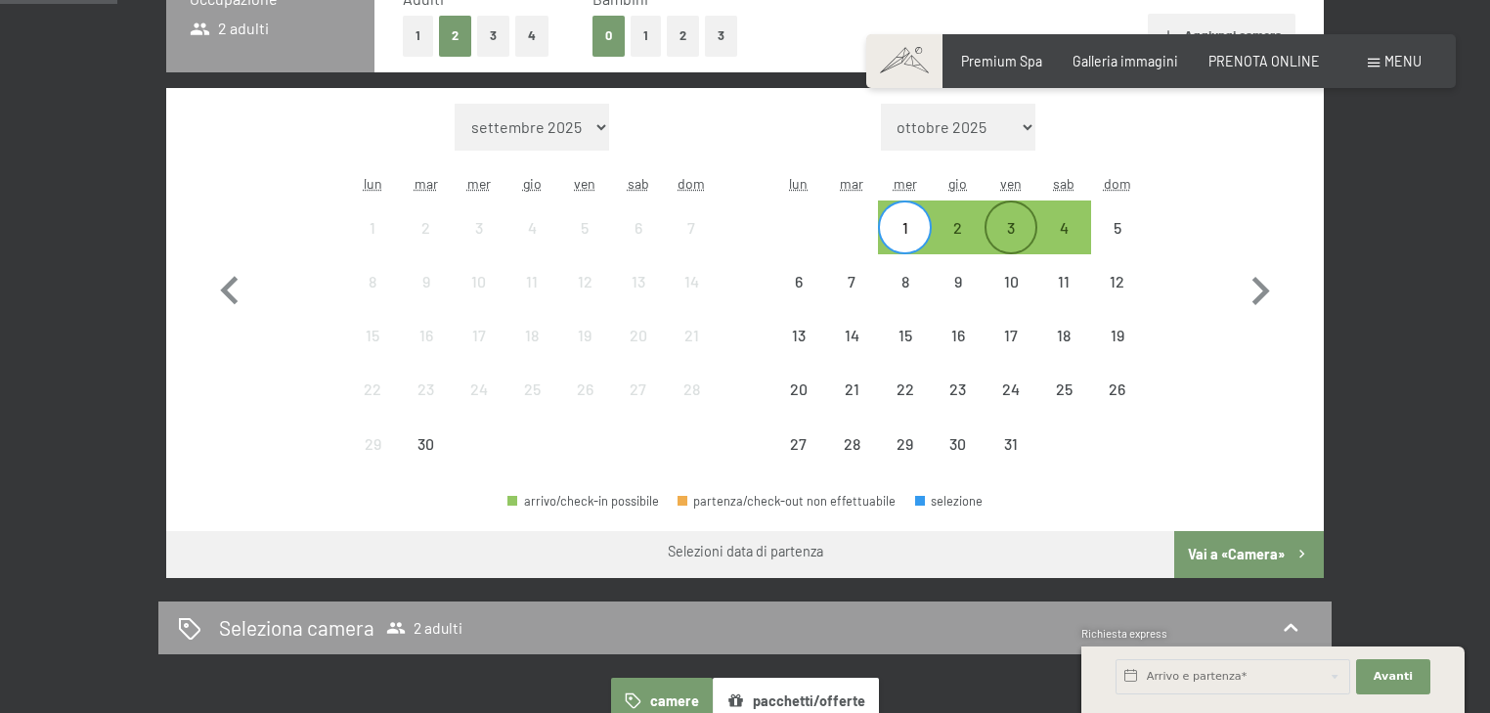
click at [1013, 238] on div "3" at bounding box center [1010, 244] width 49 height 49
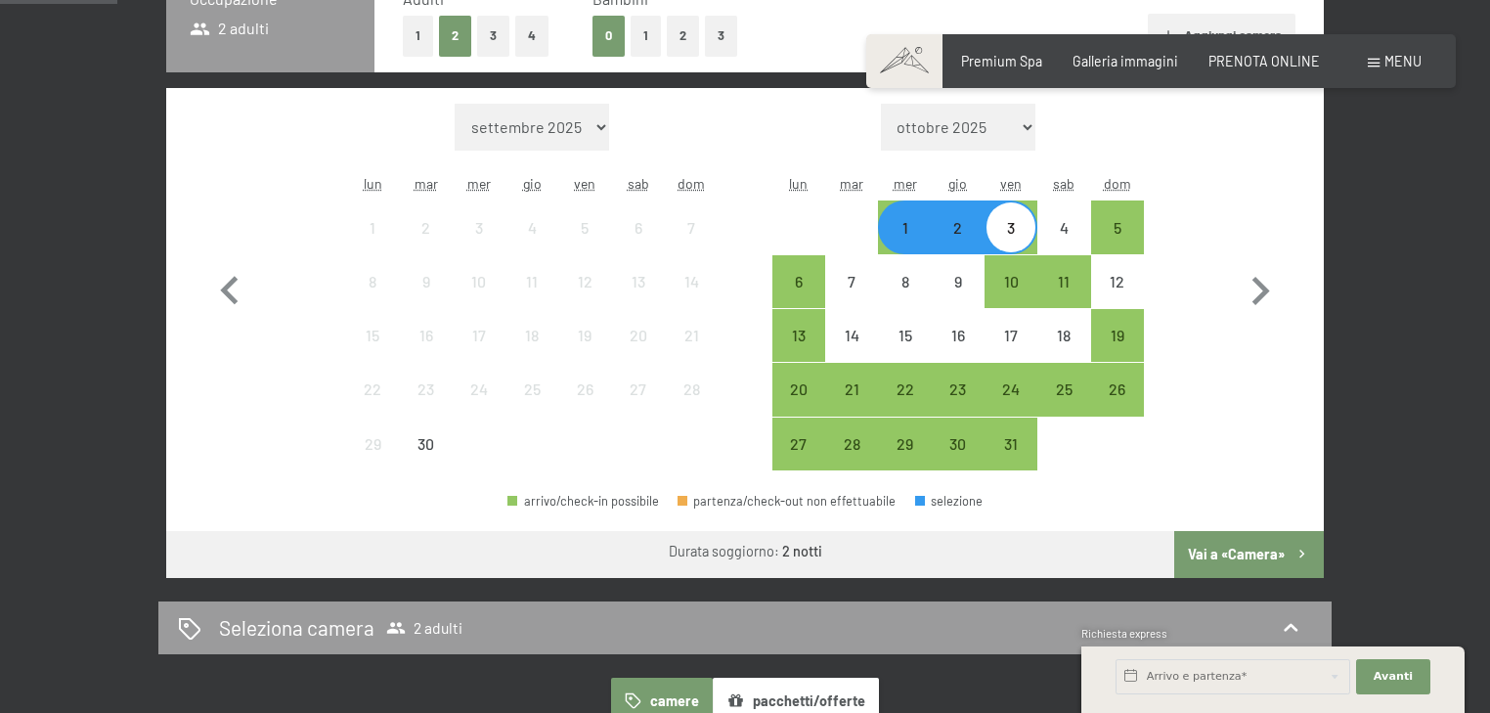
click at [1241, 545] on button "Vai a «Camera»" at bounding box center [1249, 554] width 150 height 47
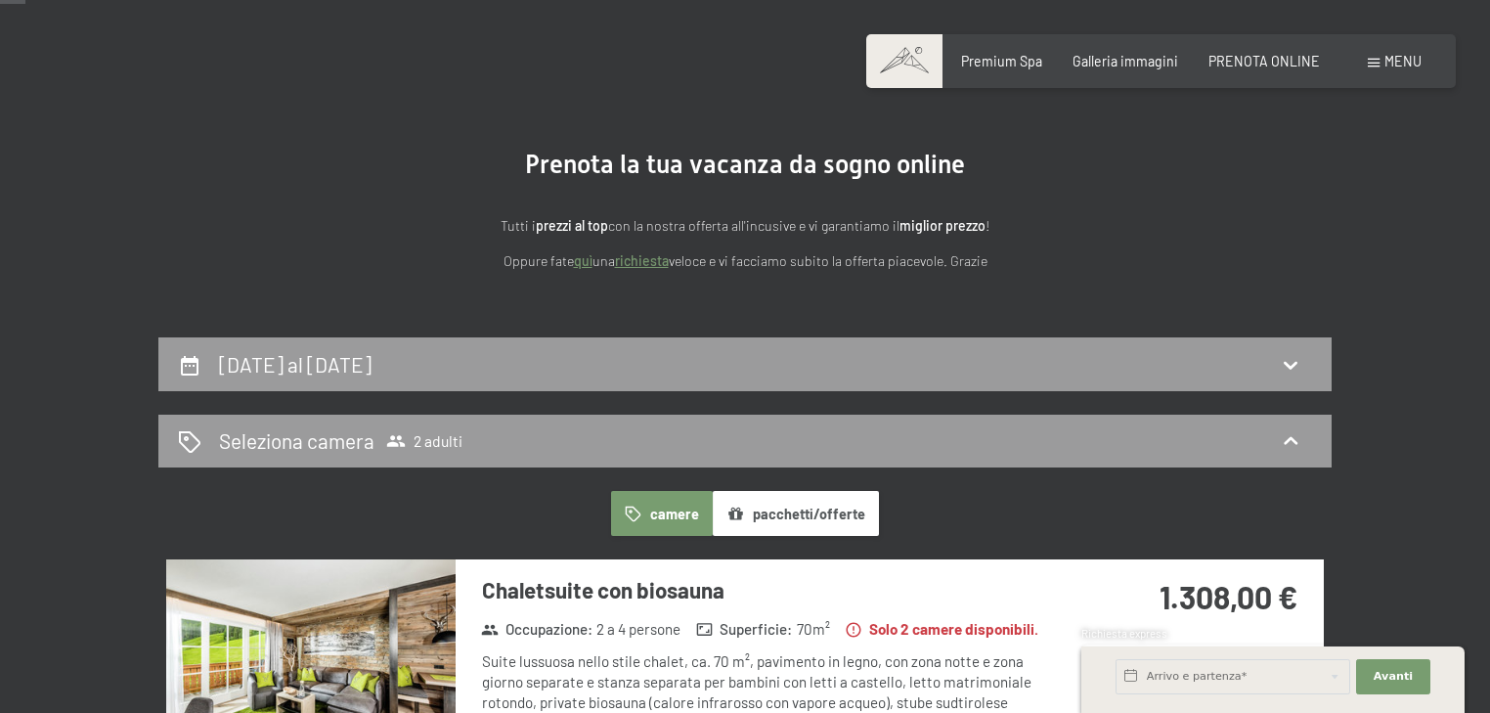
scroll to position [32, 0]
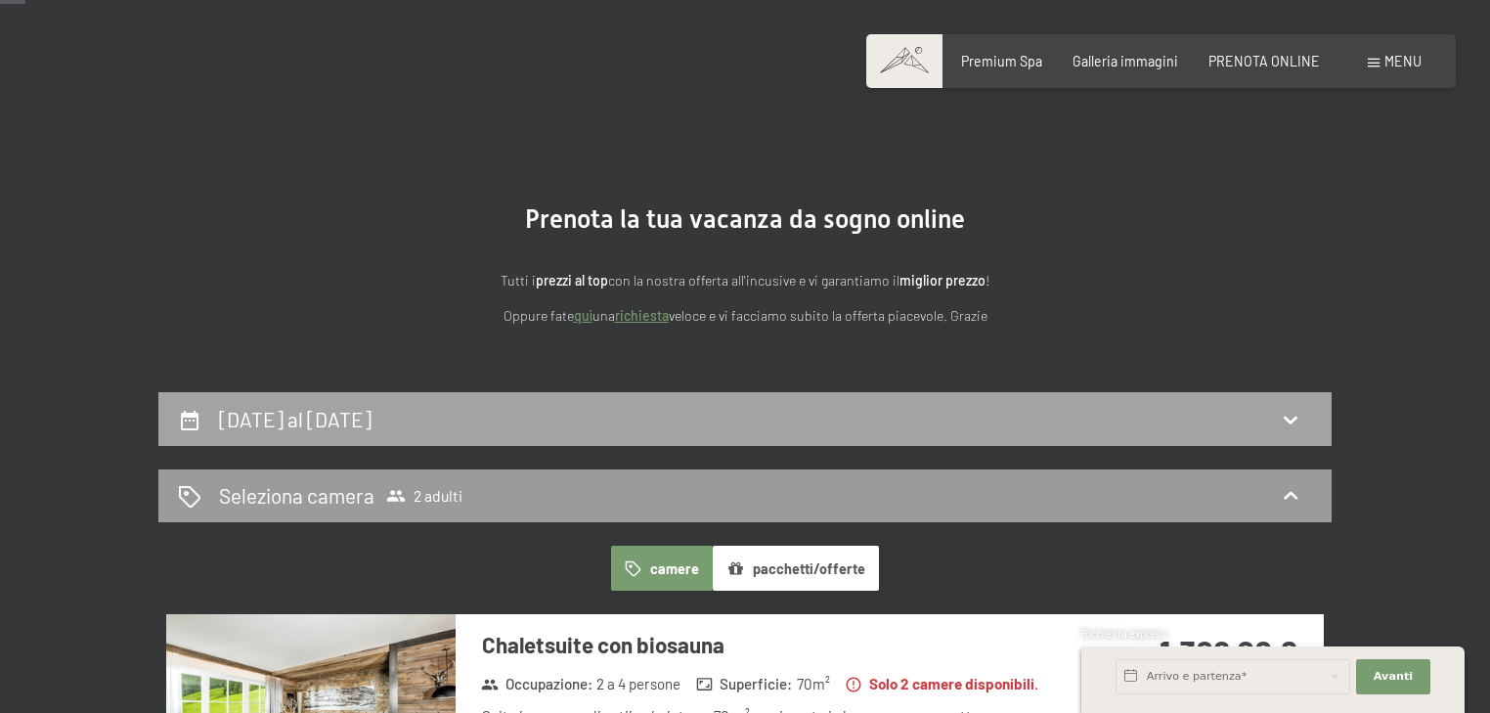
click at [652, 426] on div "1 ottobre al 3 ottobre 2025" at bounding box center [745, 419] width 1134 height 28
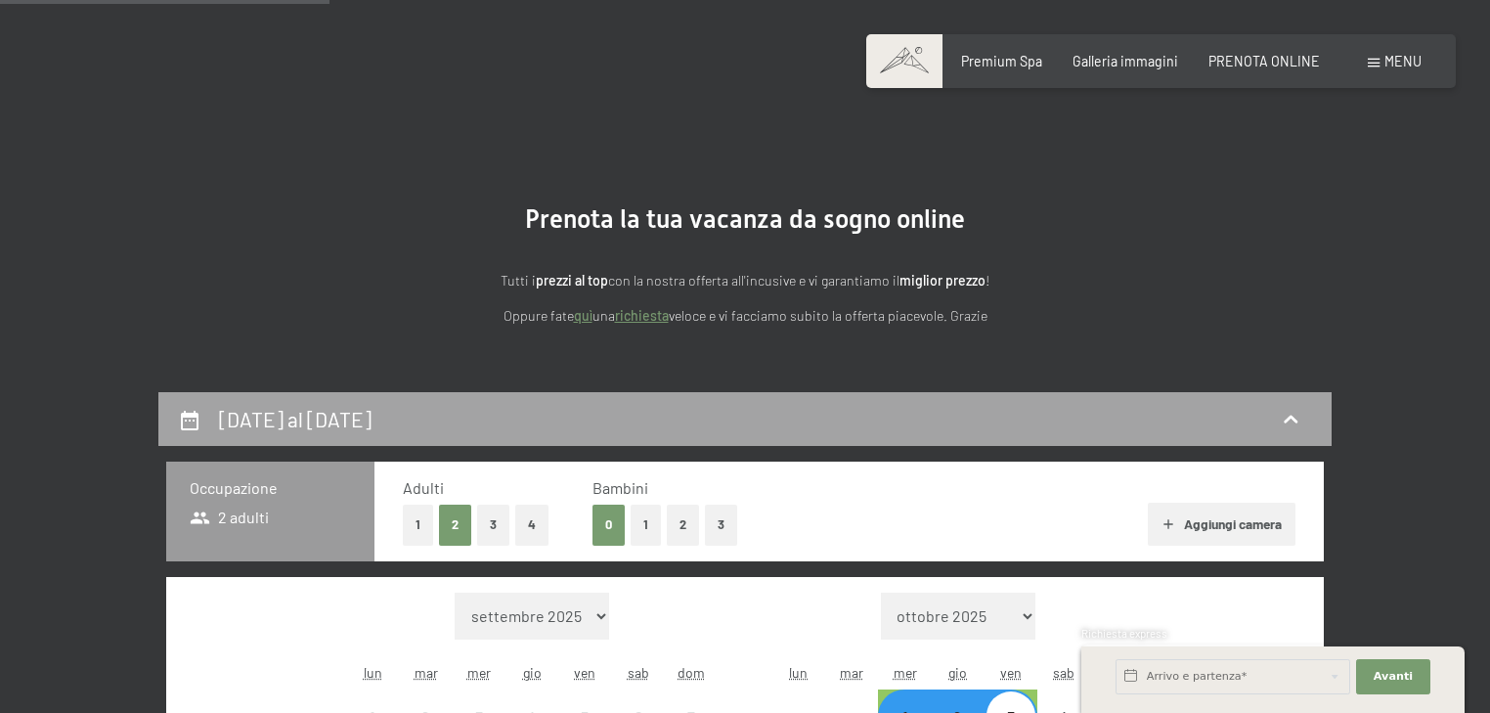
scroll to position [423, 0]
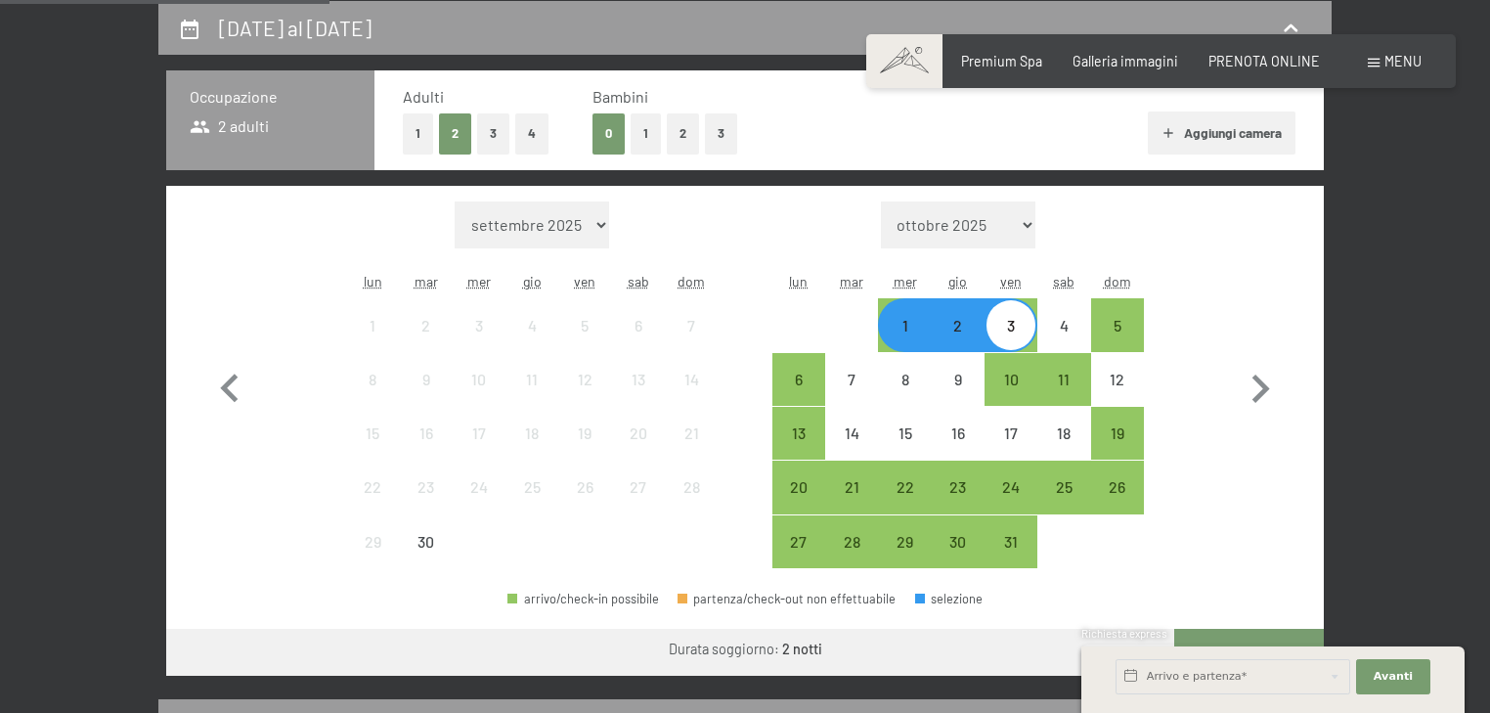
click at [899, 311] on div "1" at bounding box center [904, 324] width 49 height 49
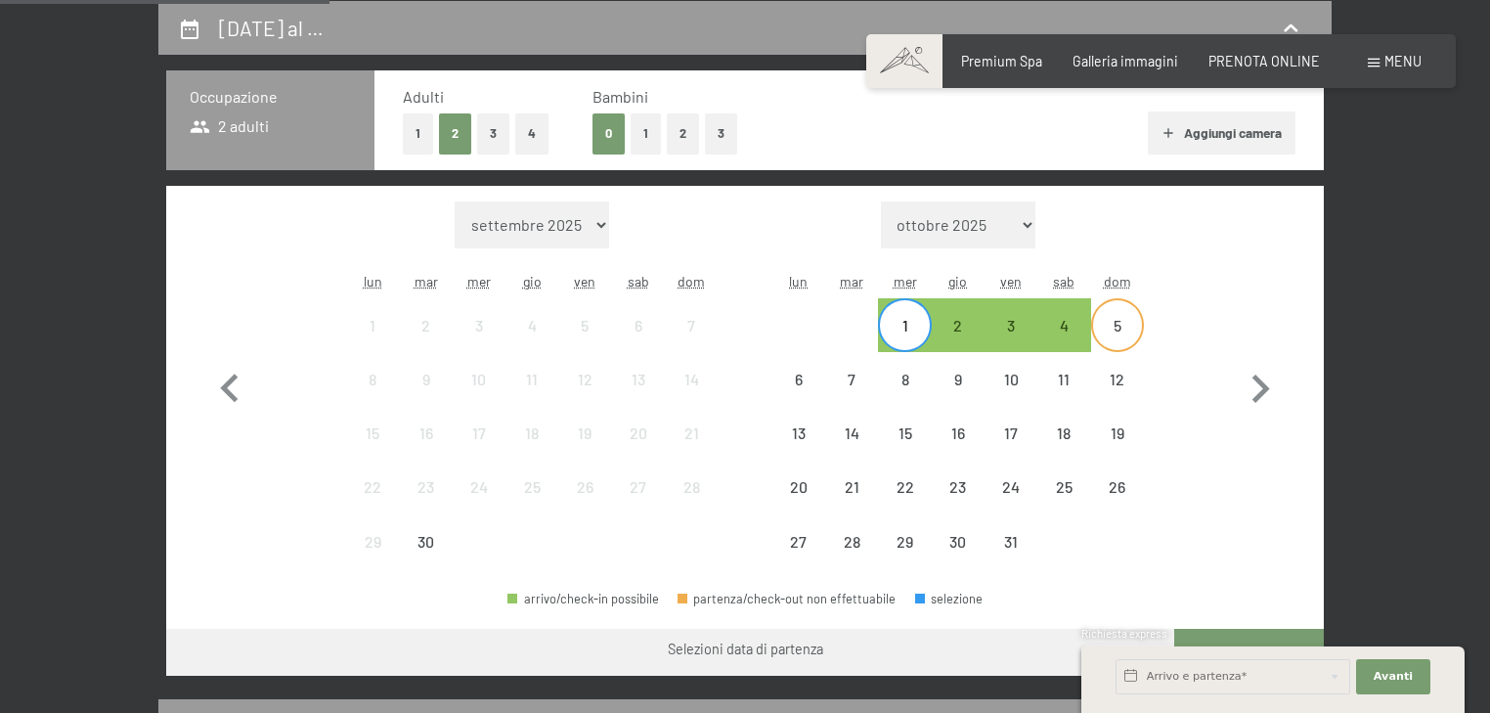
click at [1114, 323] on div "5" at bounding box center [1117, 342] width 49 height 49
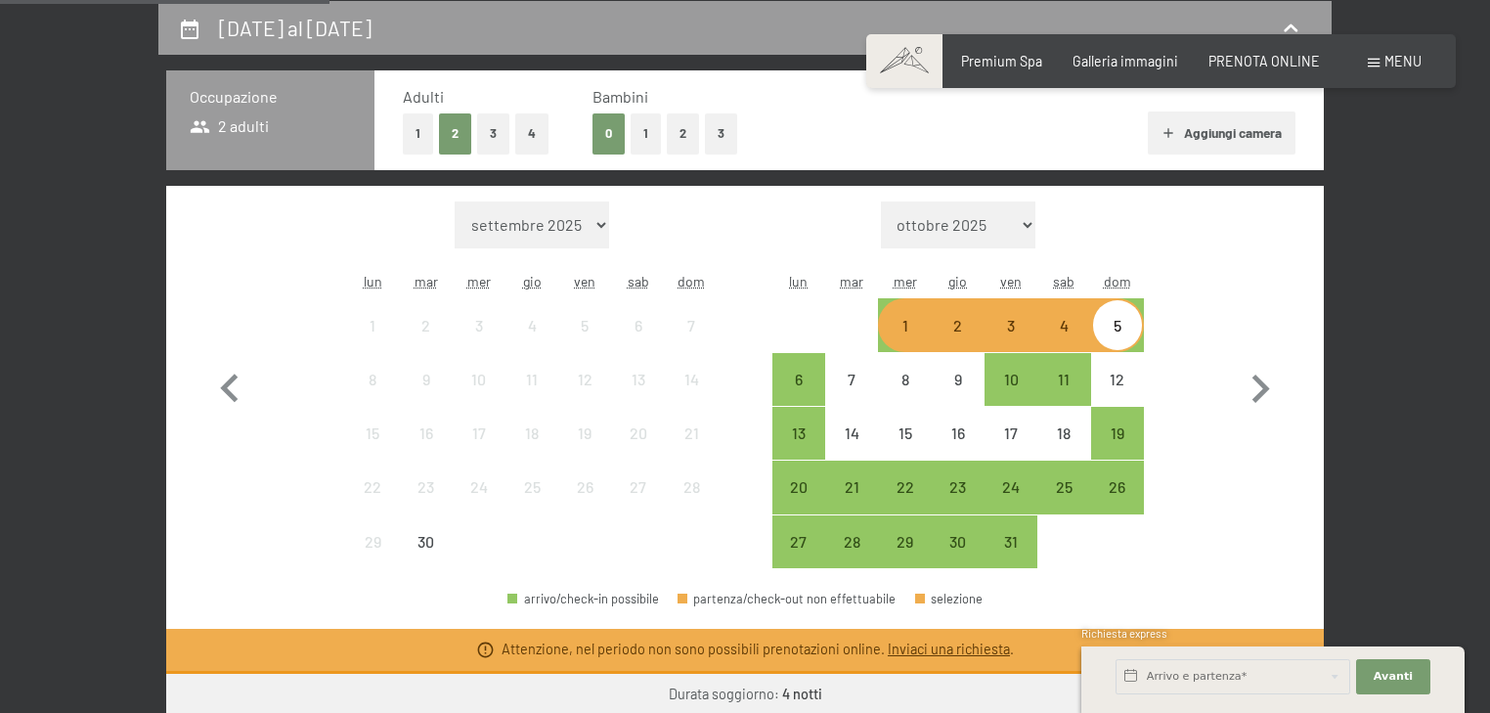
click at [1114, 323] on div "5" at bounding box center [1117, 342] width 49 height 49
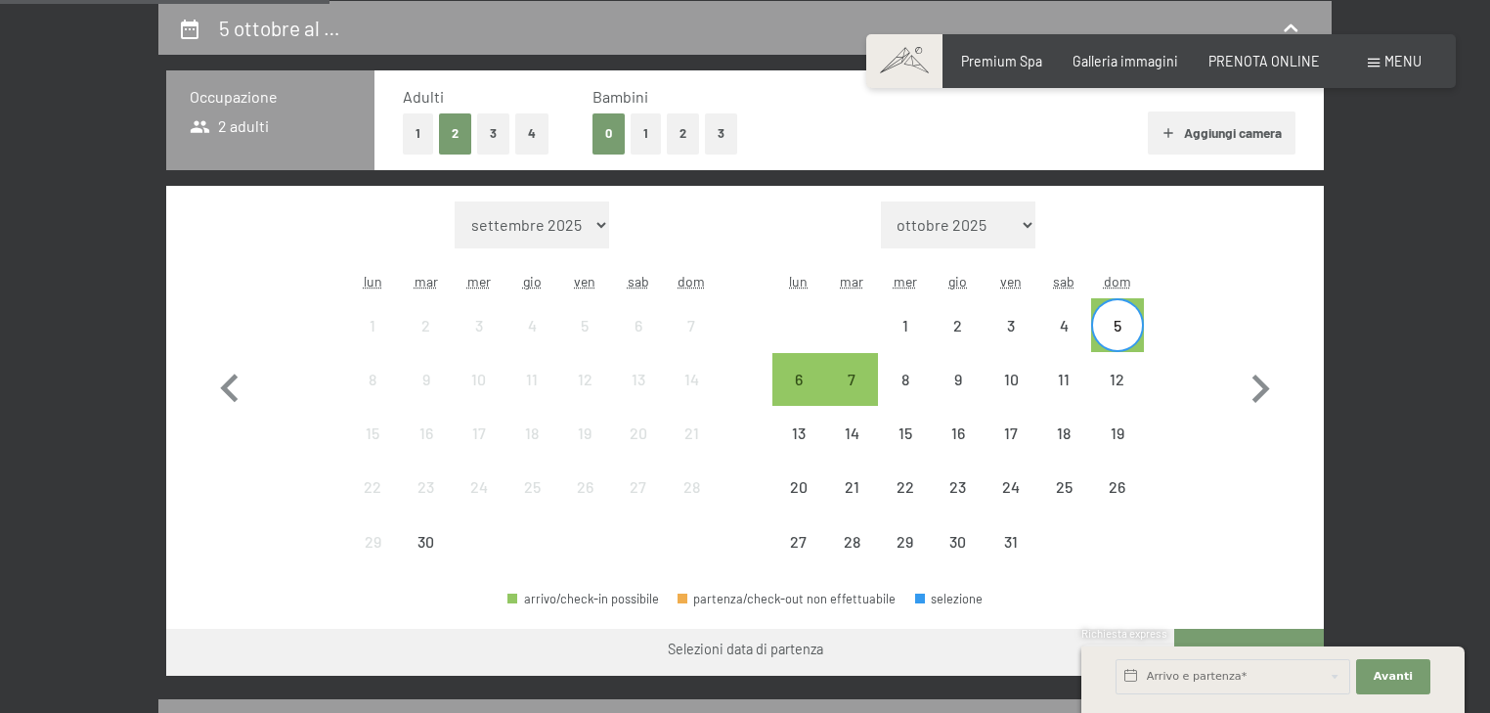
click at [1200, 319] on div "Mese/anno settembre 2025 ottobre 2025 novembre 2025 dicembre 2025 gennaio 2026 …" at bounding box center [745, 385] width 1088 height 368
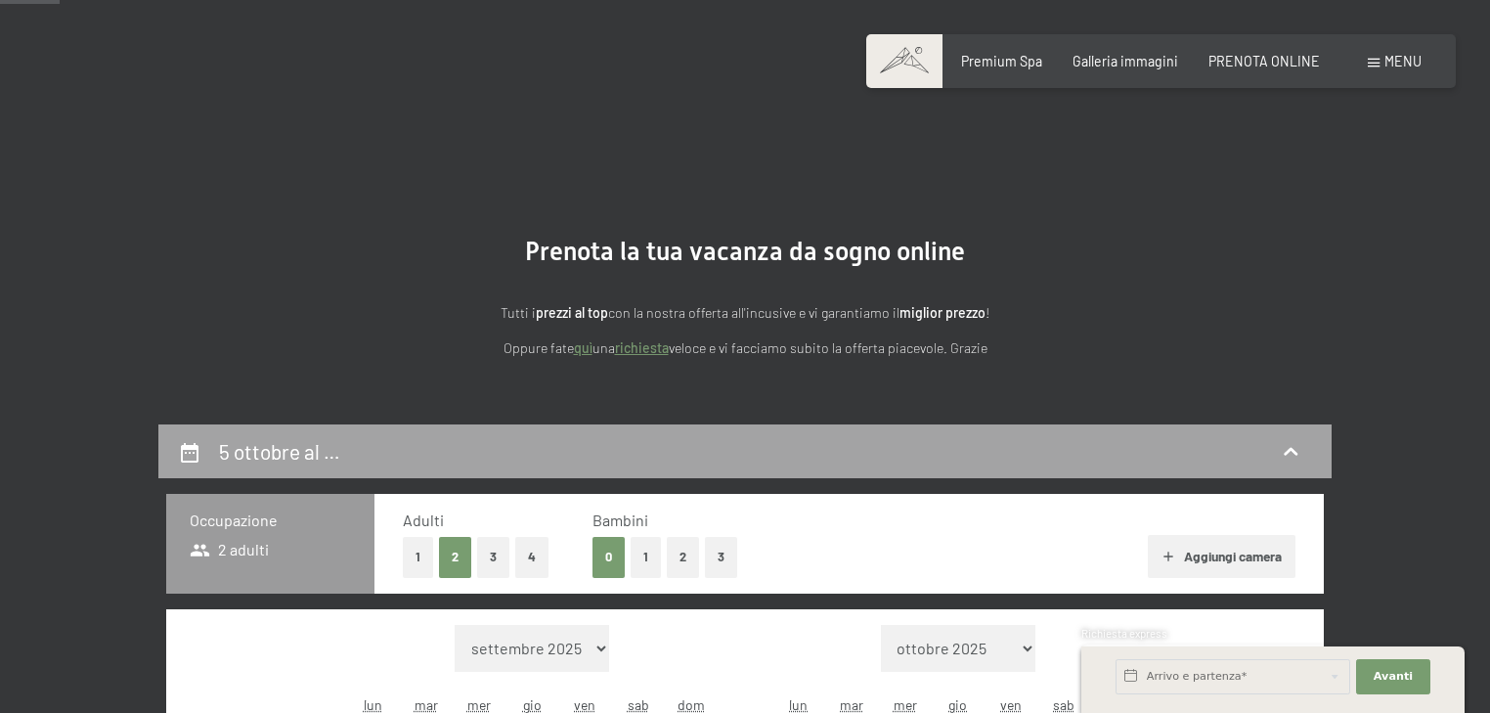
scroll to position [0, 0]
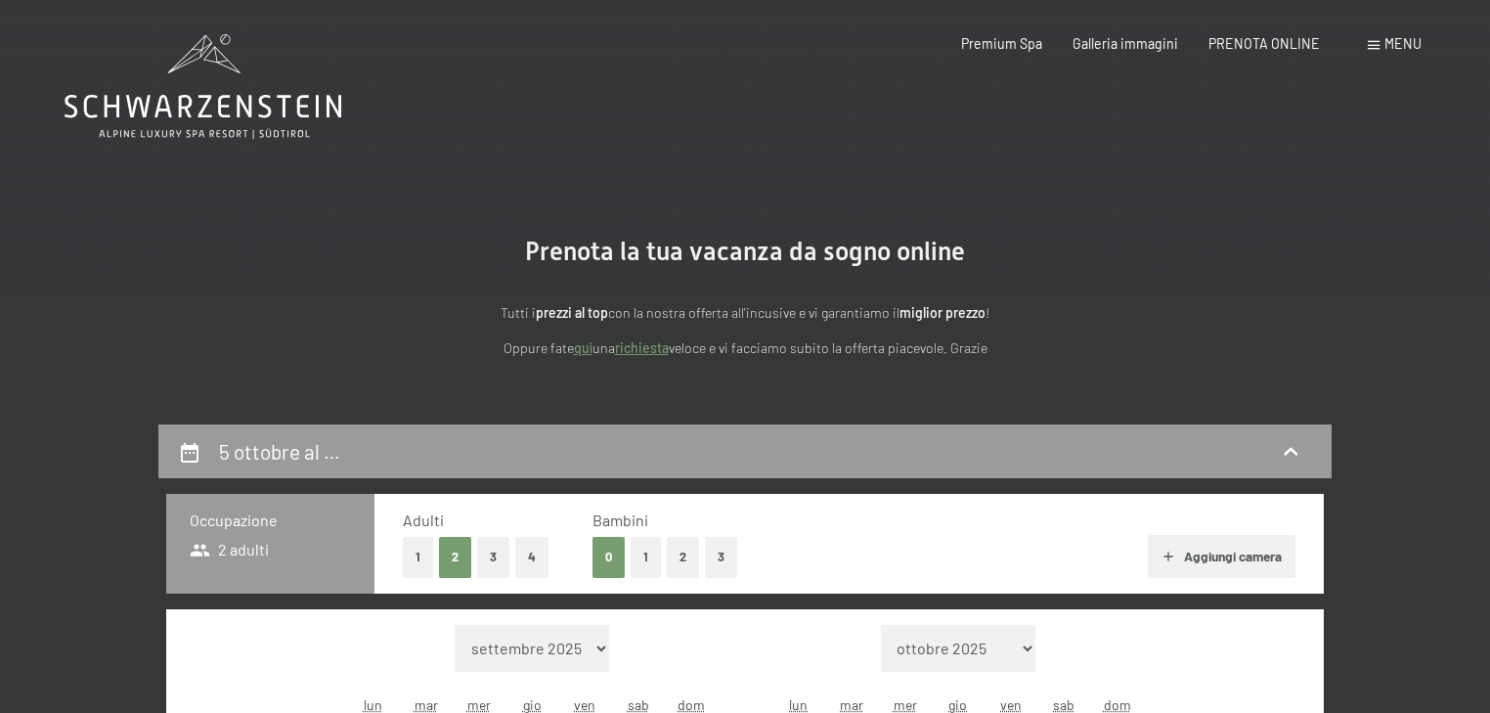
click at [121, 164] on main "Prenota la tua vacanza da sogno online Tutti i prezzi al top con la nostra offe…" at bounding box center [745, 676] width 1490 height 1353
click at [163, 106] on icon at bounding box center [203, 86] width 277 height 105
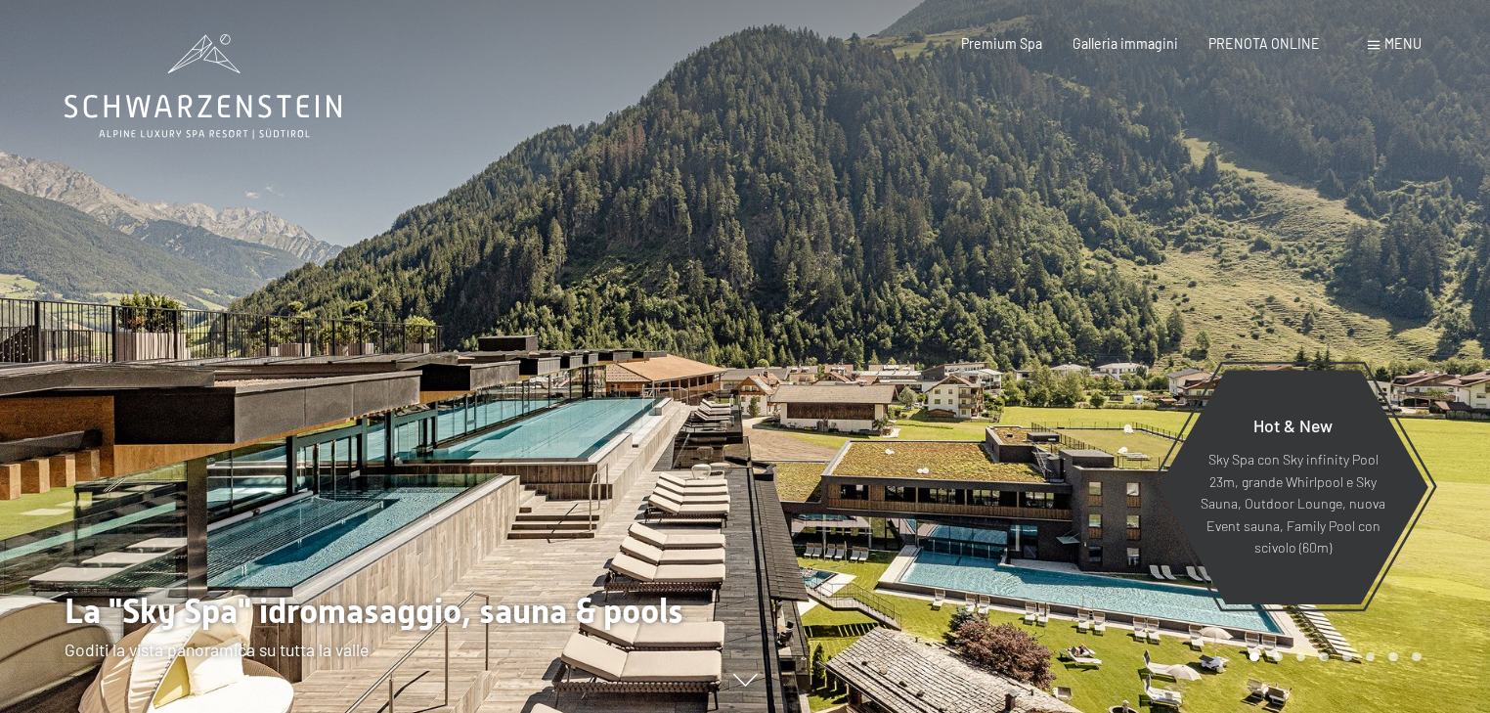
click at [1264, 54] on div "Prenotazione Richiesta Premium Spa Galleria immagini PRENOTA ONLINE Menu DE IT …" at bounding box center [1160, 44] width 520 height 20
click at [1263, 51] on div "Premium Spa Galleria immagini PRENOTA ONLINE" at bounding box center [1125, 44] width 450 height 20
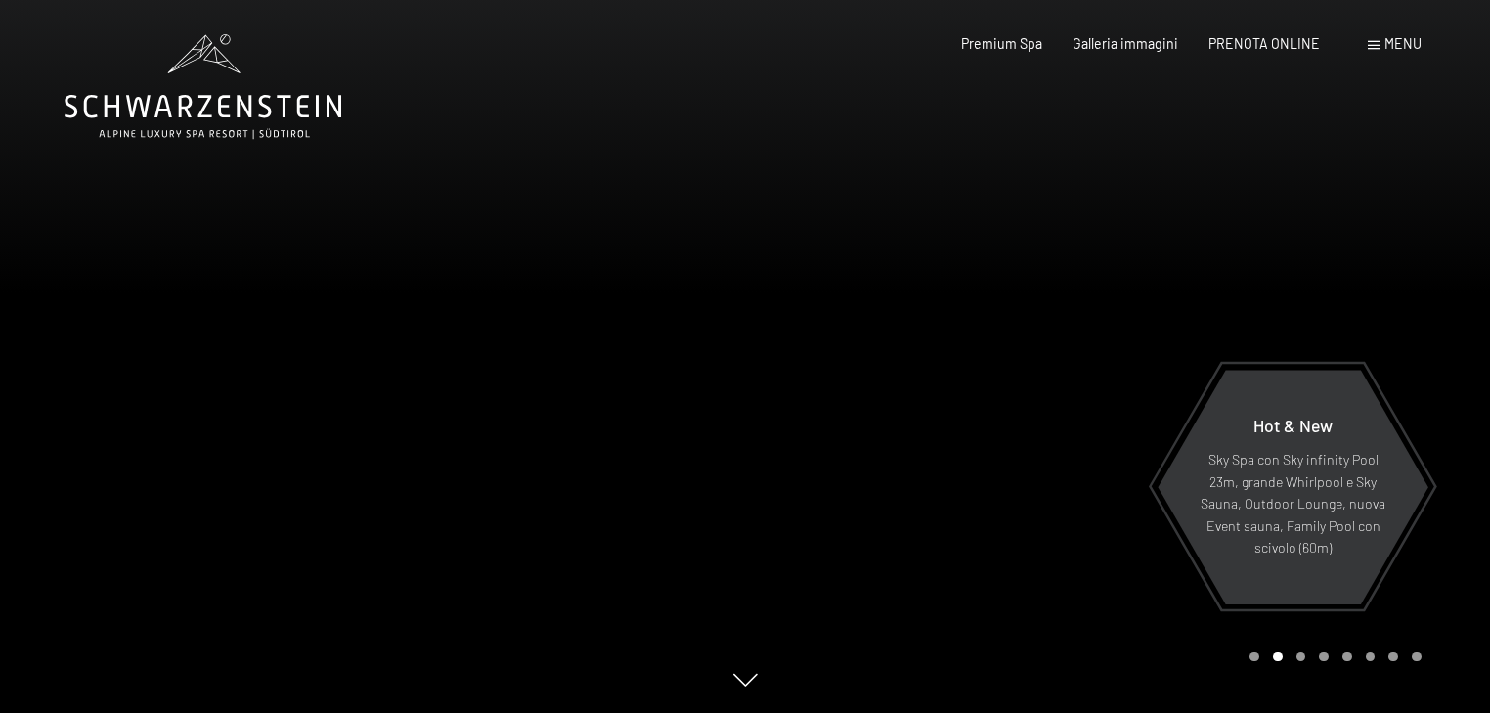
click at [1247, 54] on div "Prenotazione Richiesta Premium Spa Galleria immagini PRENOTA ONLINE Menu DE IT …" at bounding box center [1160, 44] width 520 height 20
click at [1247, 47] on span "PRENOTA ONLINE" at bounding box center [1263, 40] width 111 height 17
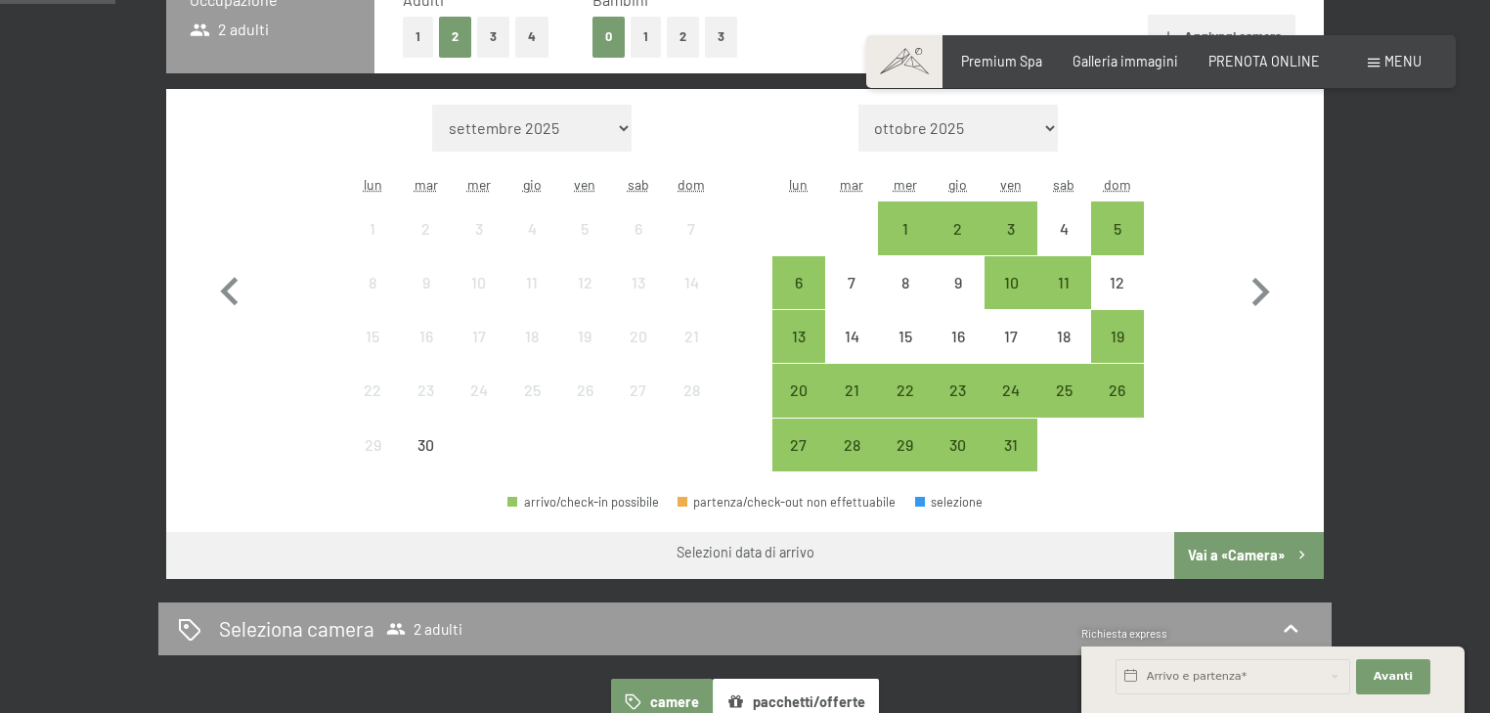
scroll to position [521, 0]
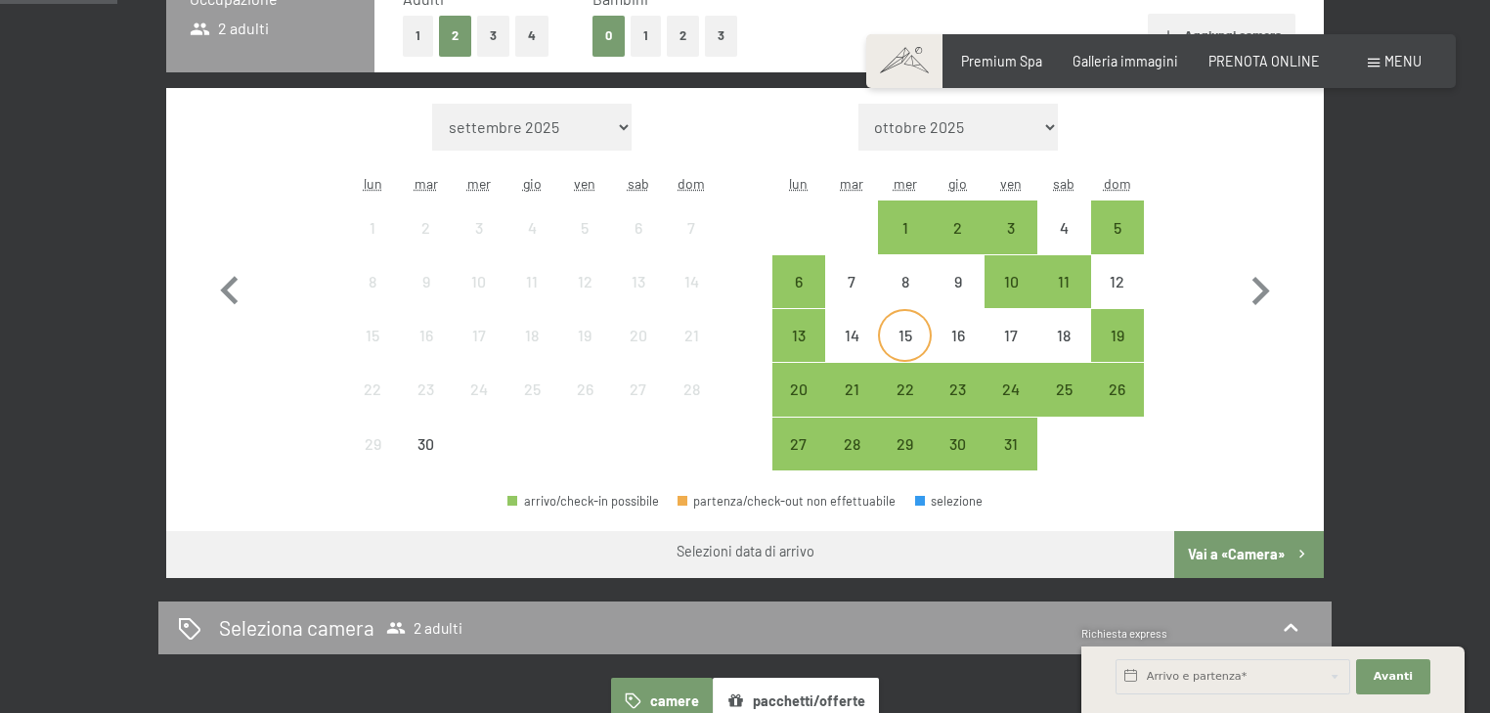
click at [917, 344] on div "15" at bounding box center [904, 351] width 49 height 49
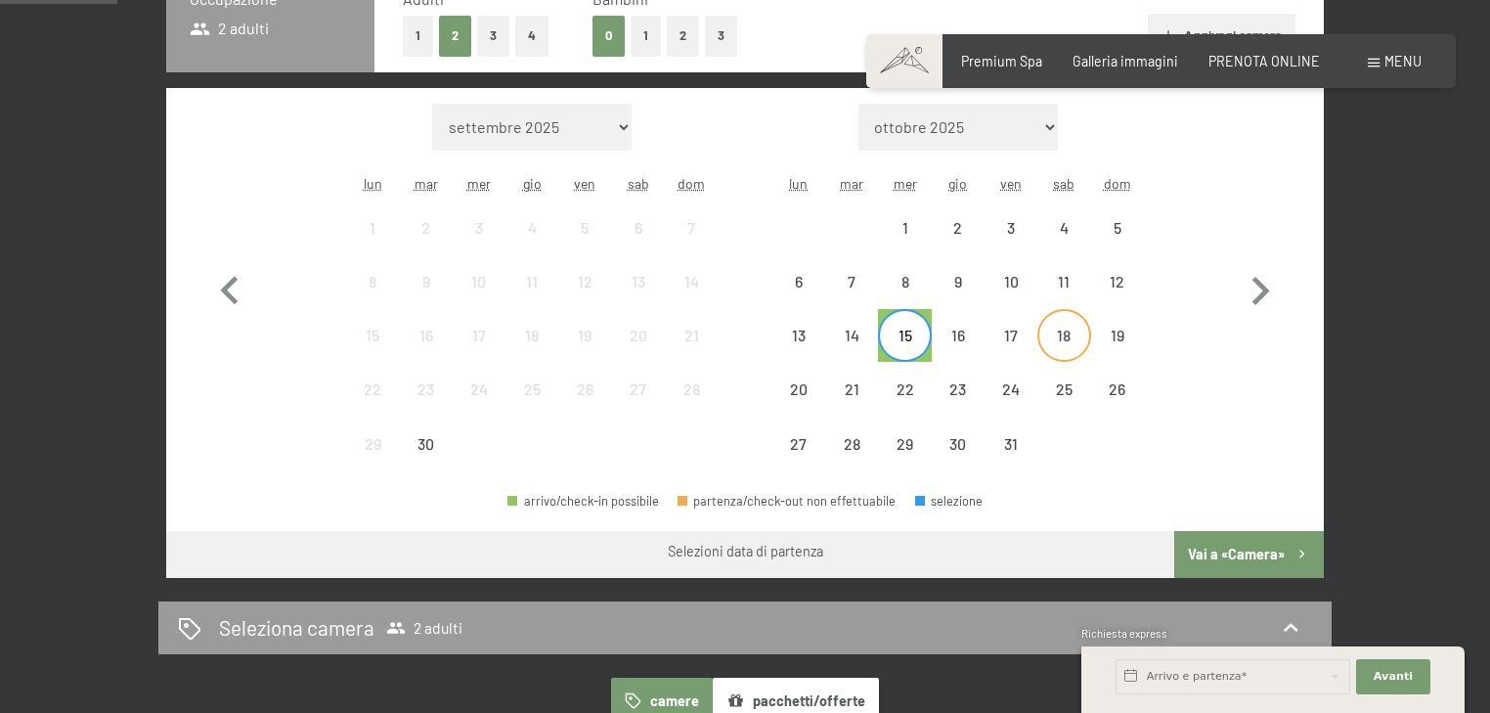
click at [1046, 330] on div "18" at bounding box center [1063, 351] width 49 height 49
